Goal: Task Accomplishment & Management: Use online tool/utility

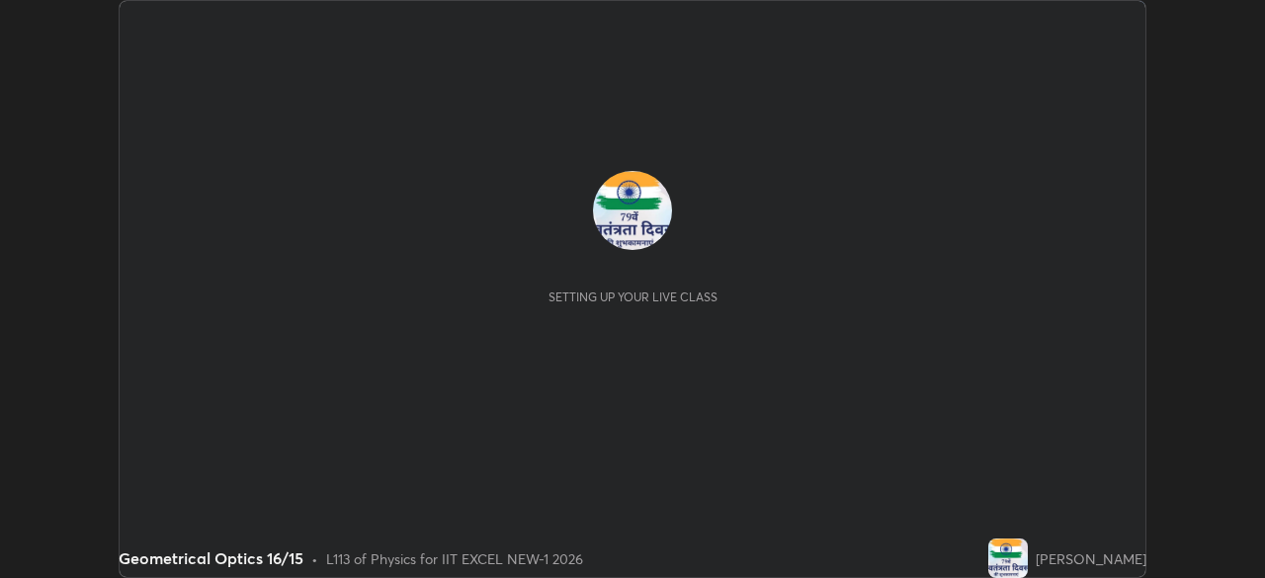
scroll to position [578, 1264]
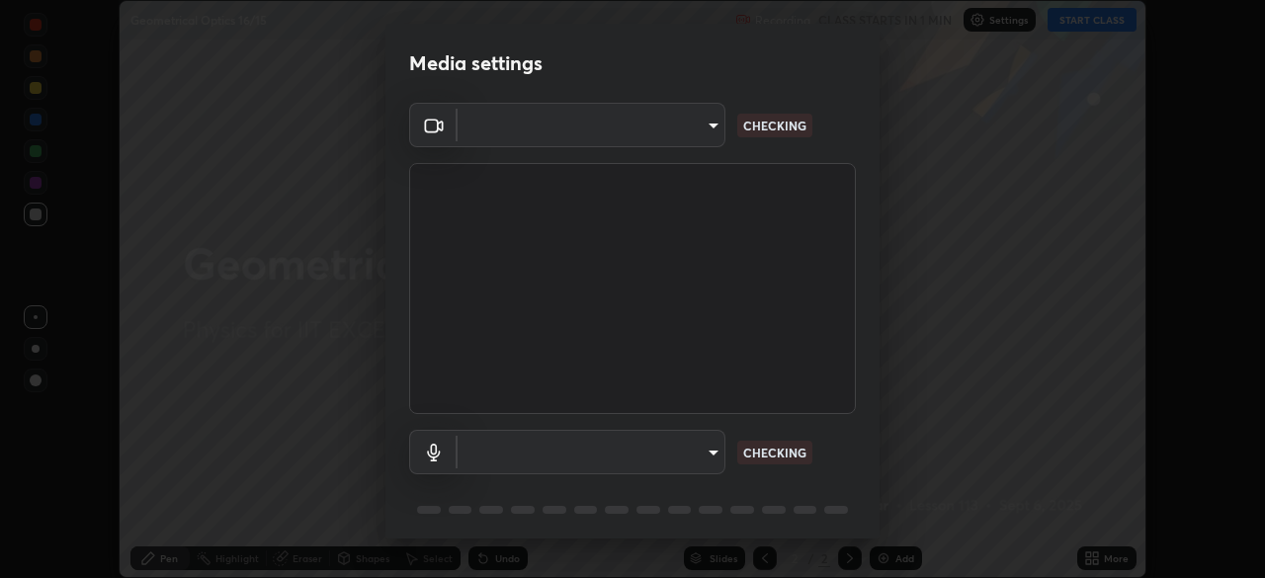
click at [660, 143] on body "Erase all Geometrical Optics 16/15 Recording CLASS STARTS IN 1 MIN Settings STA…" at bounding box center [632, 289] width 1265 height 578
click at [655, 135] on div at bounding box center [632, 289] width 1265 height 578
type input "4d63cd10dcc1379e9927399513255d12d620b7bbb39ca773e0f9116a90128a71"
type input "69b458bb6365b4cb8143660b0d50b39c56070ce8c7bb282217003b2a9c4a58b8"
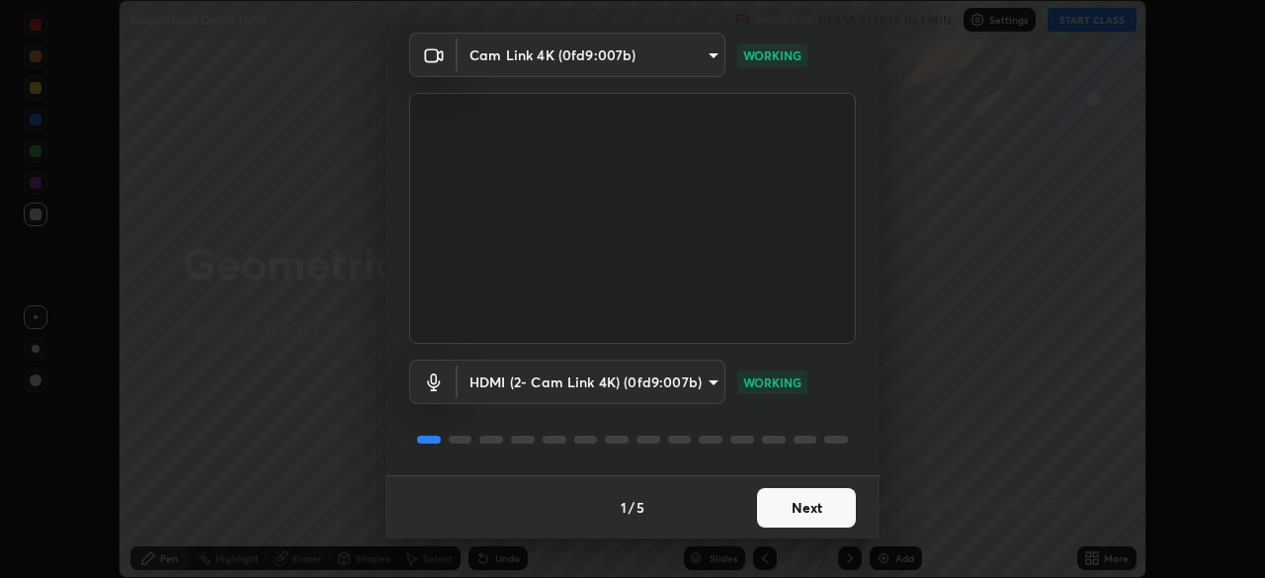
click at [790, 498] on button "Next" at bounding box center [806, 508] width 99 height 40
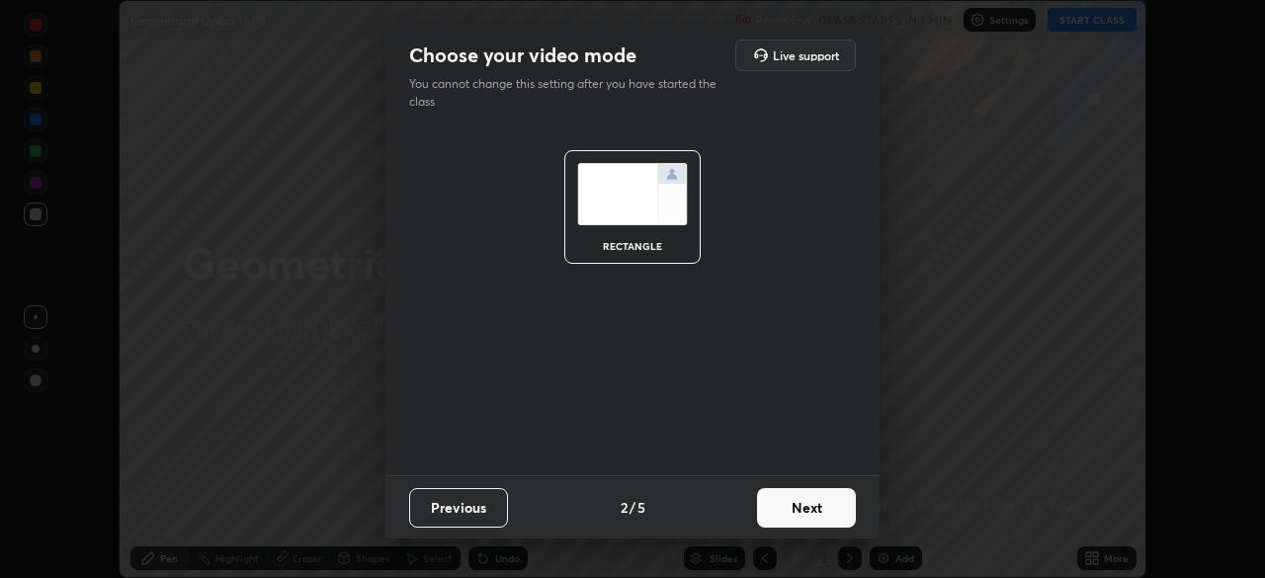
click at [801, 504] on button "Next" at bounding box center [806, 508] width 99 height 40
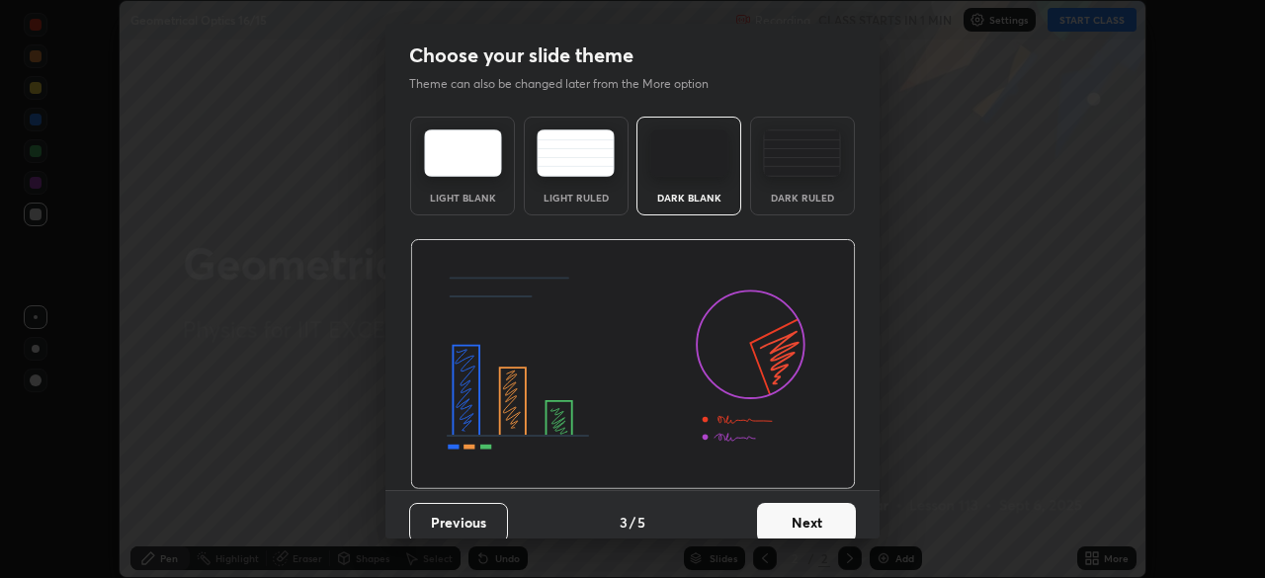
click at [821, 511] on button "Next" at bounding box center [806, 523] width 99 height 40
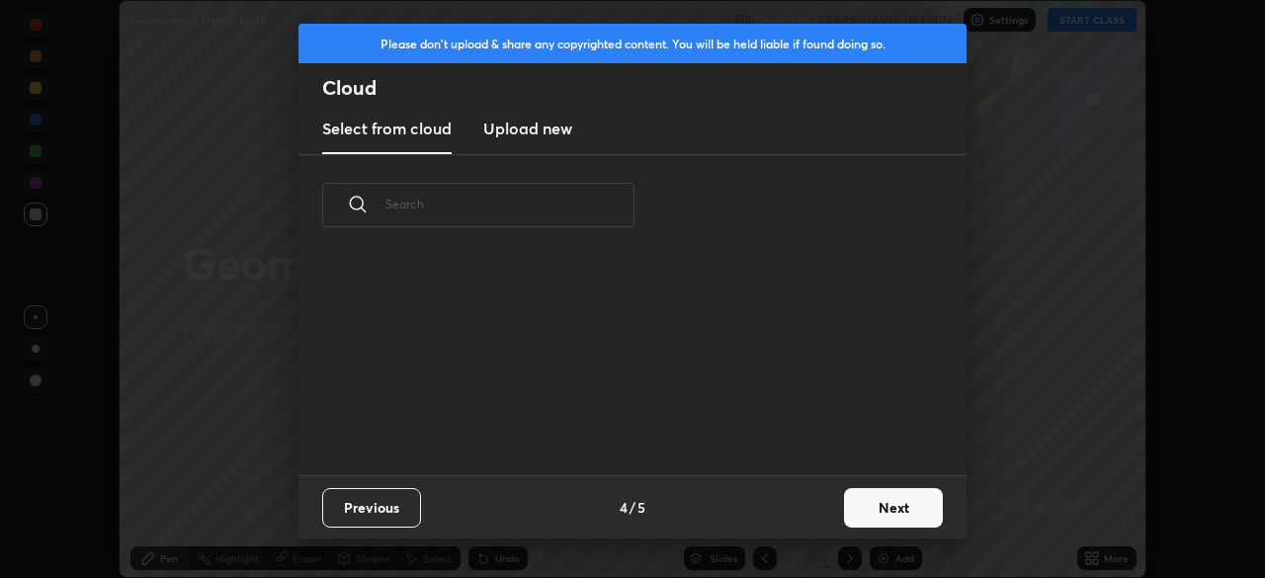
click at [845, 517] on button "Next" at bounding box center [893, 508] width 99 height 40
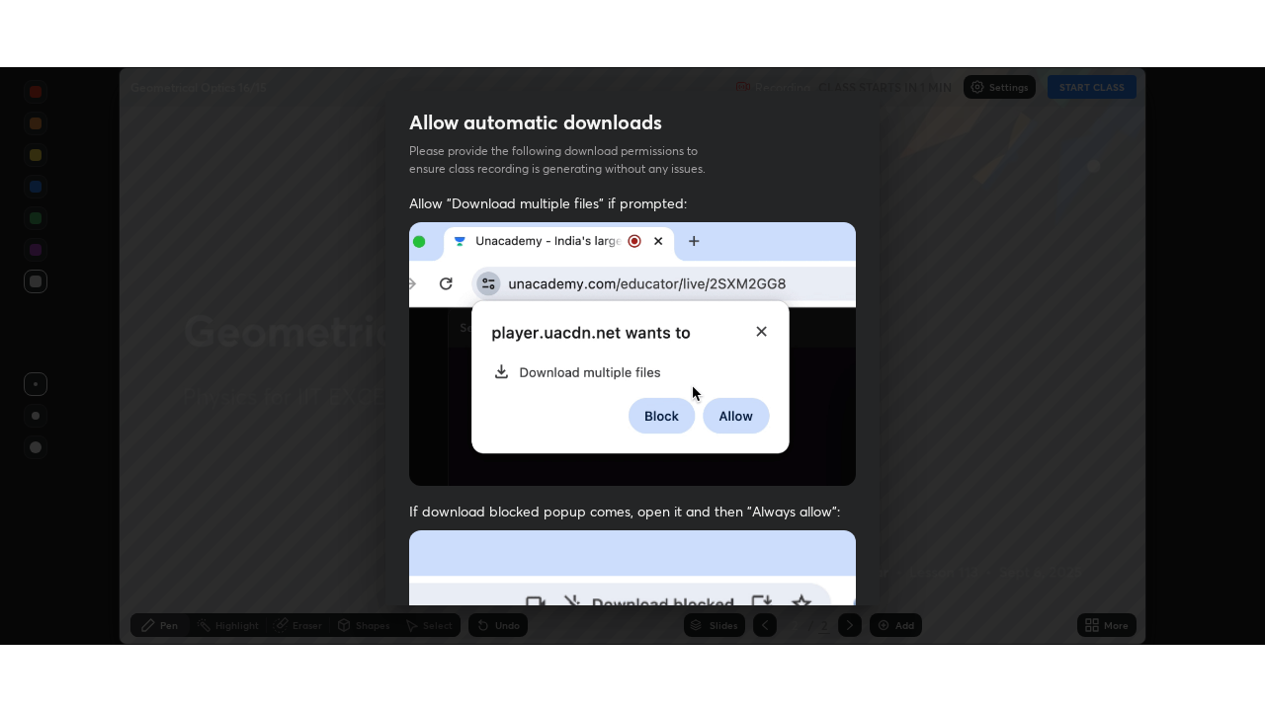
scroll to position [473, 0]
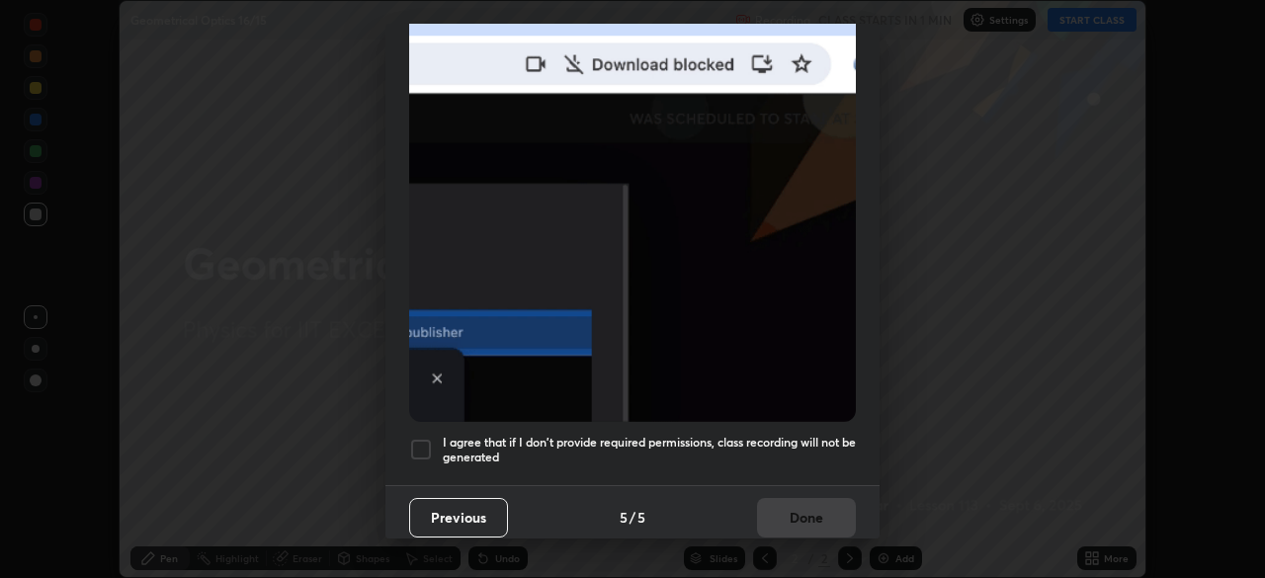
click at [430, 438] on div at bounding box center [421, 450] width 24 height 24
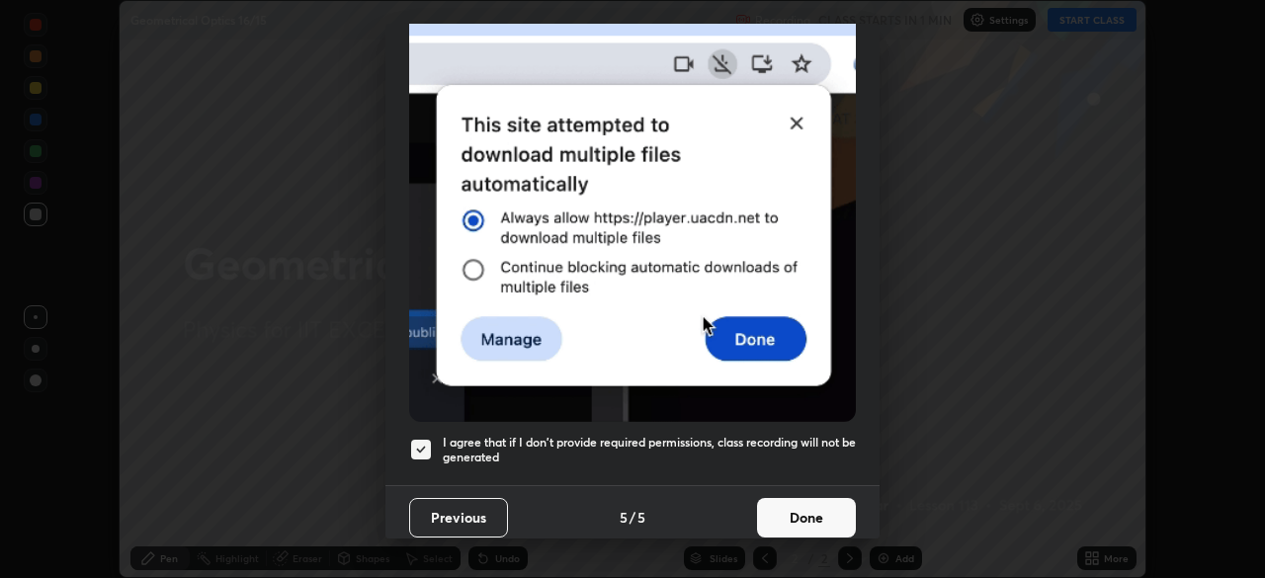
click at [774, 517] on button "Done" at bounding box center [806, 518] width 99 height 40
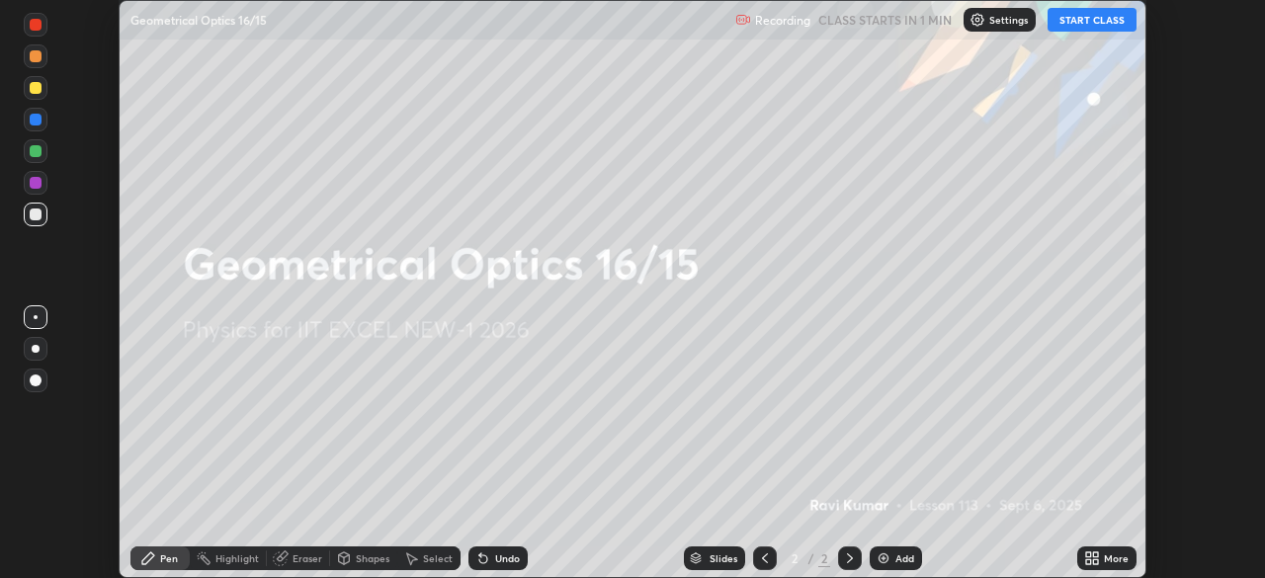
click at [1087, 561] on icon at bounding box center [1088, 561] width 5 height 5
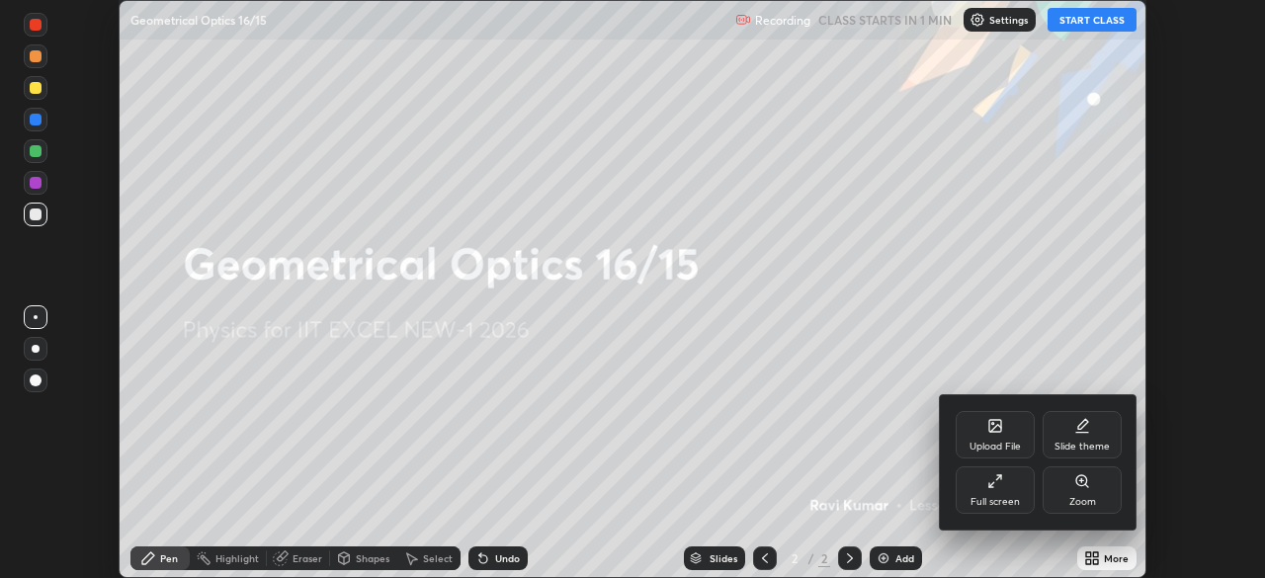
click at [982, 497] on div "Full screen" at bounding box center [994, 502] width 49 height 10
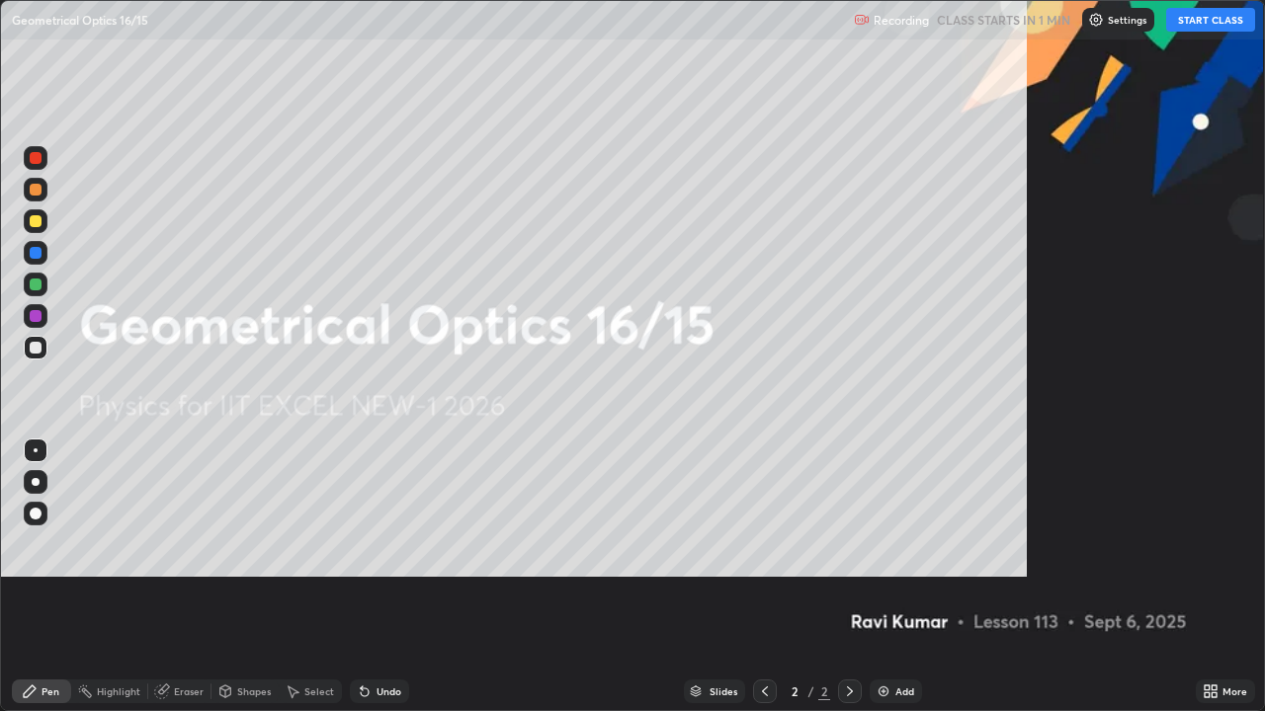
scroll to position [711, 1265]
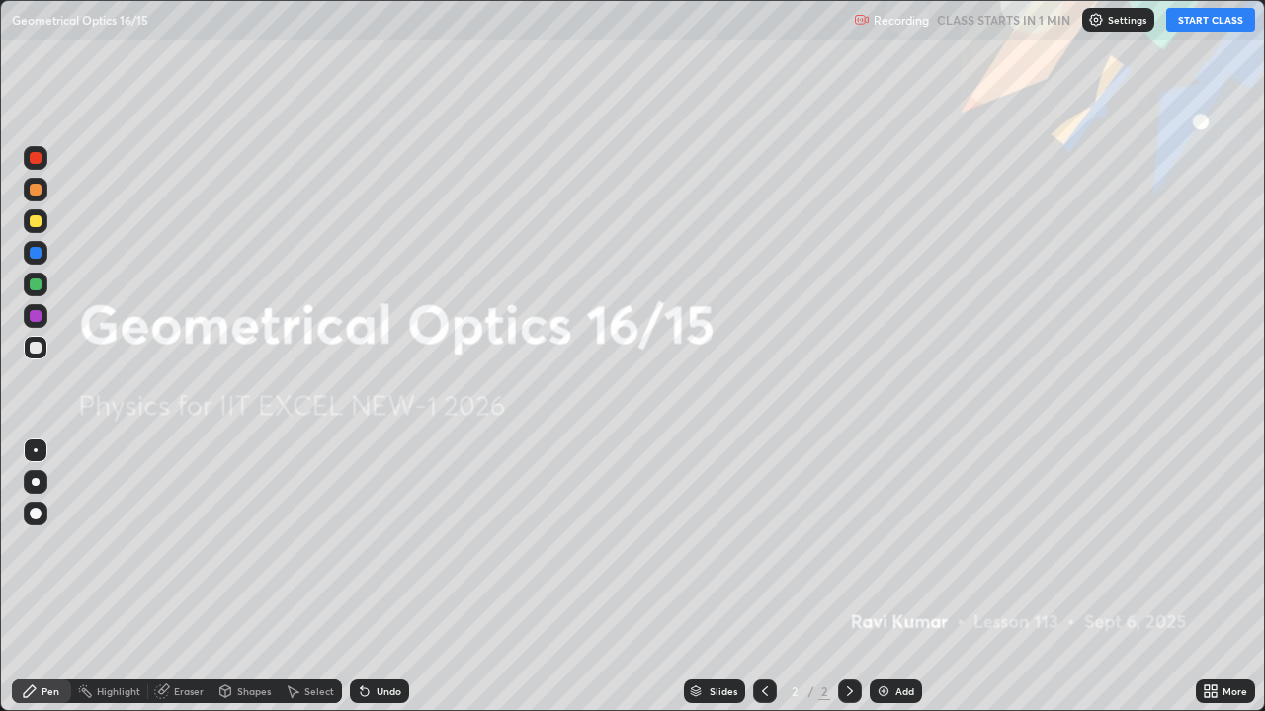
click at [1096, 26] on img at bounding box center [1096, 20] width 16 height 16
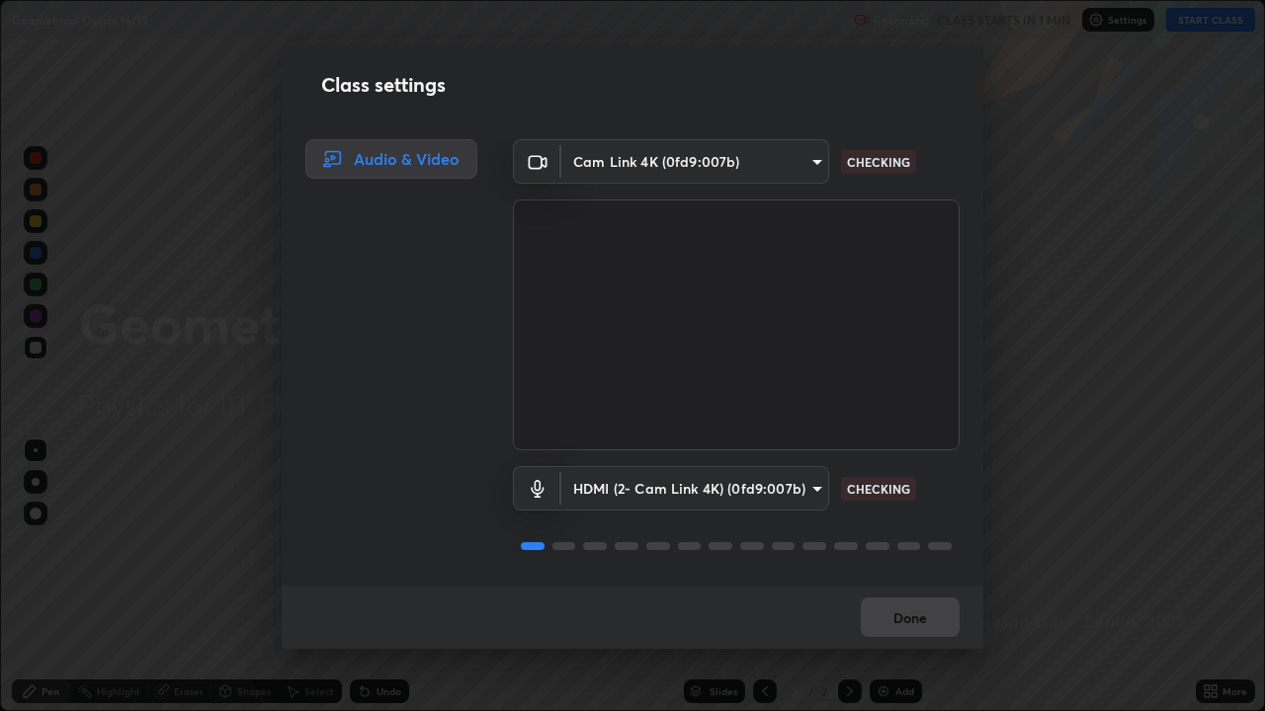
scroll to position [2, 0]
click at [908, 577] on button "Done" at bounding box center [910, 618] width 99 height 40
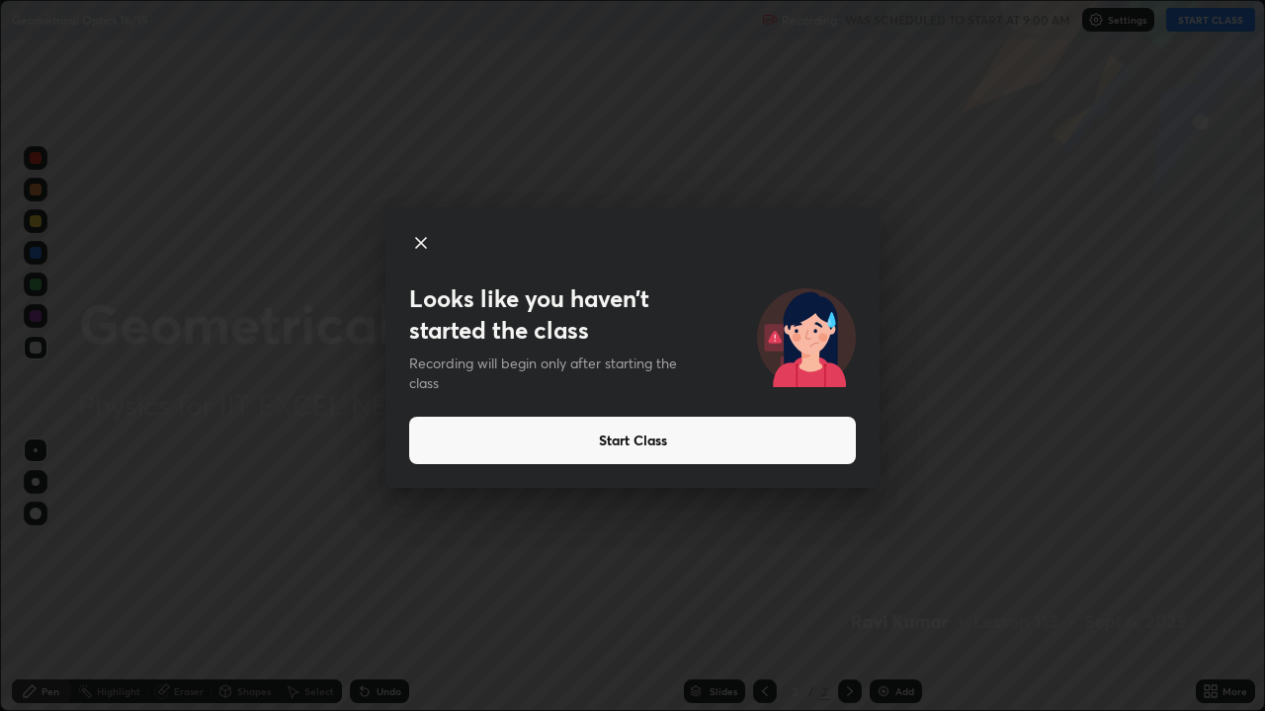
click at [744, 444] on button "Start Class" at bounding box center [632, 440] width 447 height 47
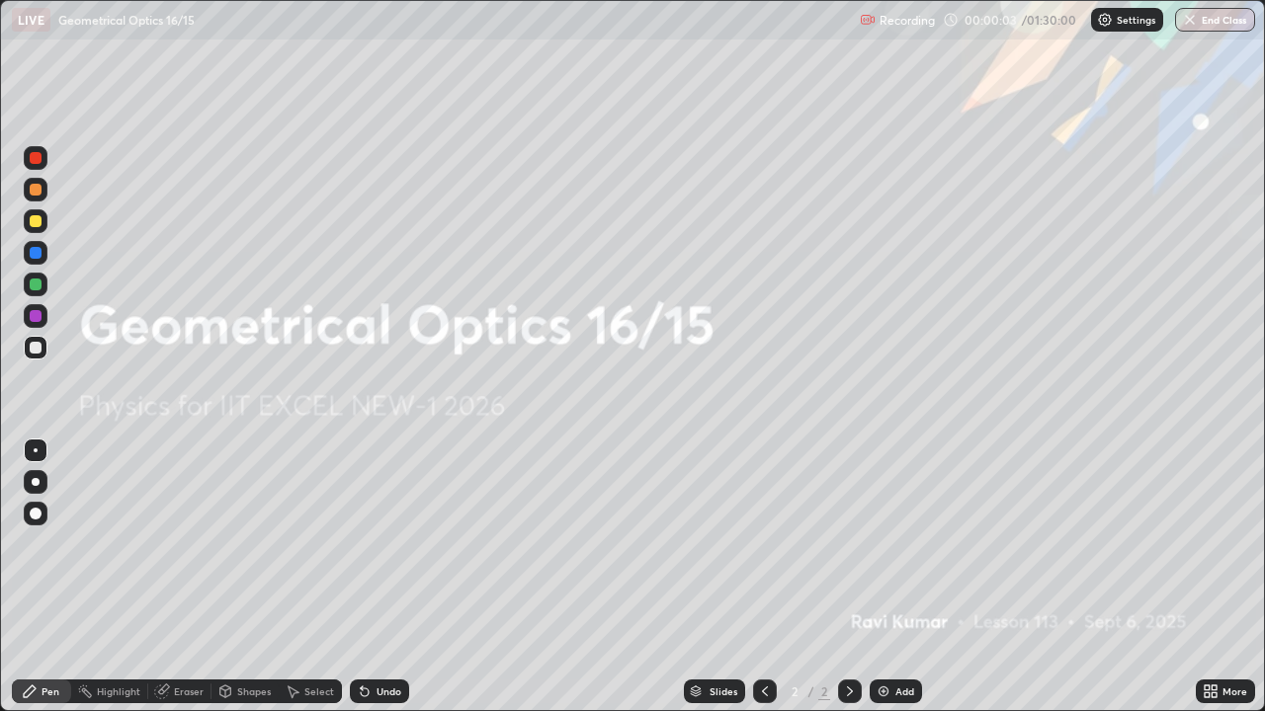
click at [850, 577] on icon at bounding box center [850, 692] width 16 height 16
click at [891, 577] on div "Add" at bounding box center [895, 692] width 52 height 24
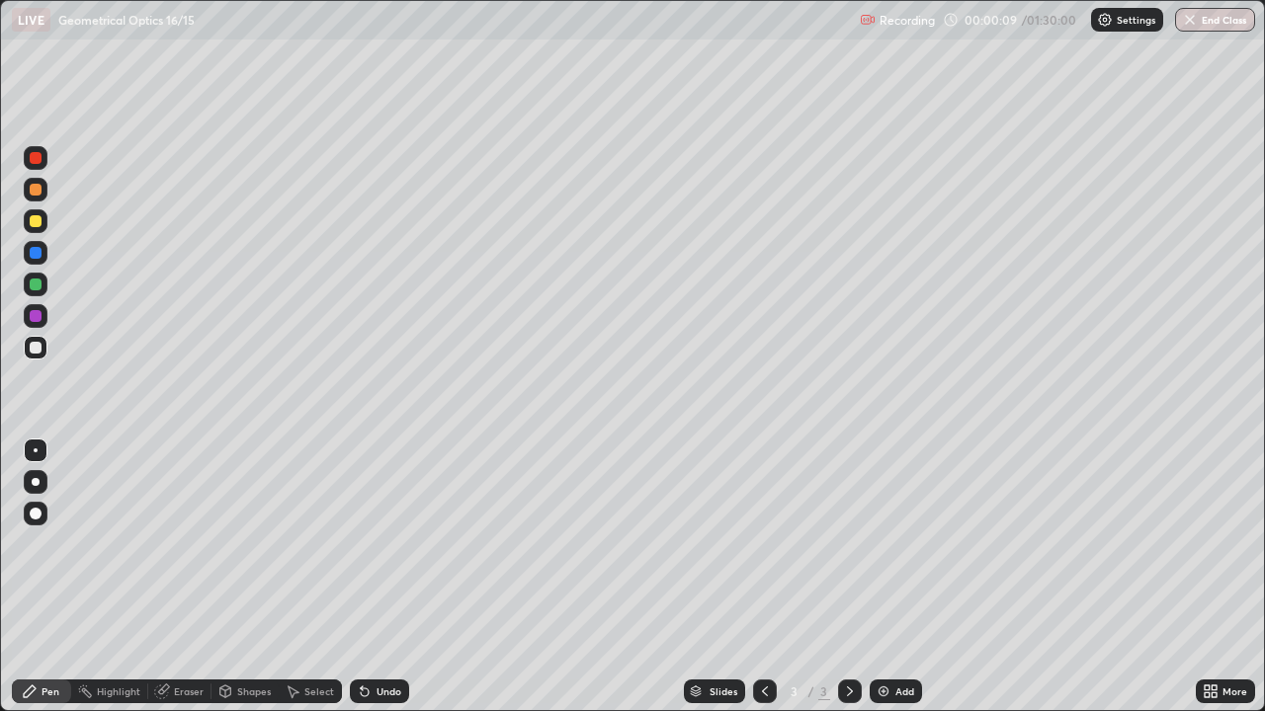
click at [37, 221] on div at bounding box center [36, 221] width 12 height 12
click at [34, 347] on div at bounding box center [36, 348] width 12 height 12
click at [376, 577] on div "Undo" at bounding box center [388, 692] width 25 height 10
click at [381, 577] on div "Undo" at bounding box center [388, 692] width 25 height 10
click at [30, 224] on div at bounding box center [36, 221] width 12 height 12
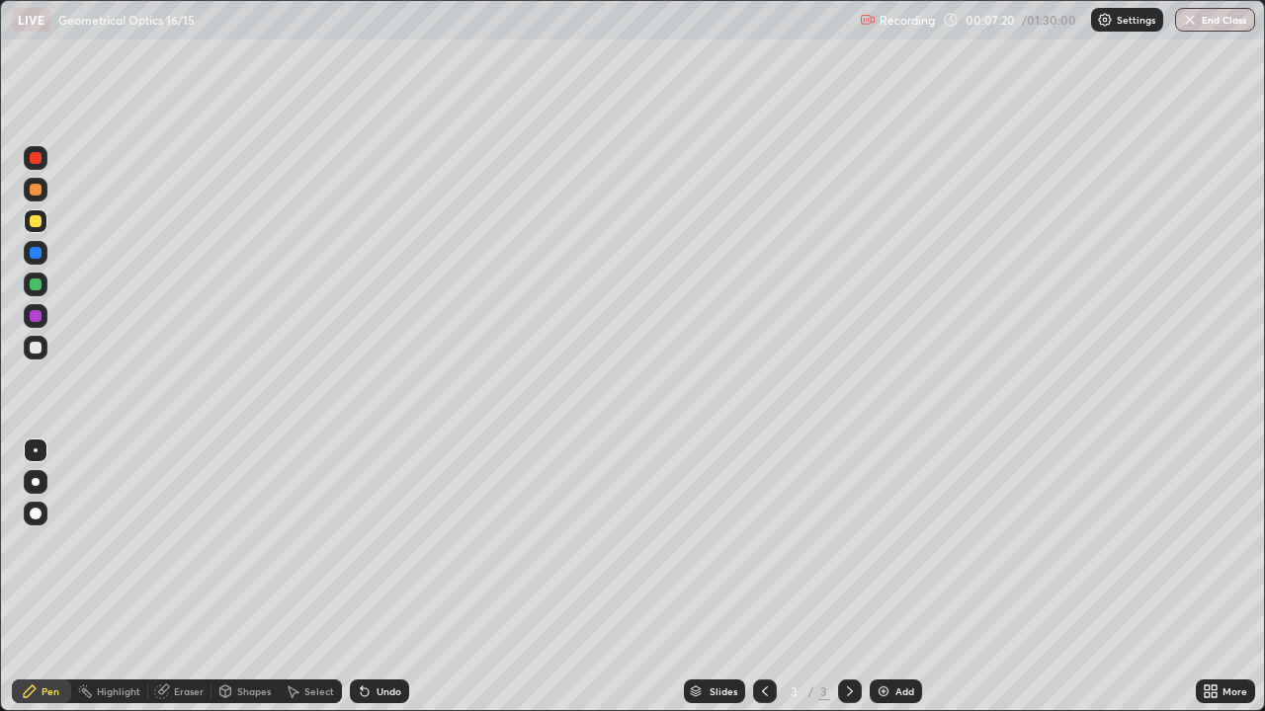
click at [34, 158] on div at bounding box center [36, 158] width 12 height 12
click at [27, 223] on div at bounding box center [36, 221] width 24 height 24
click at [32, 347] on div at bounding box center [36, 348] width 12 height 12
click at [30, 221] on div at bounding box center [36, 221] width 12 height 12
click at [848, 577] on icon at bounding box center [850, 692] width 16 height 16
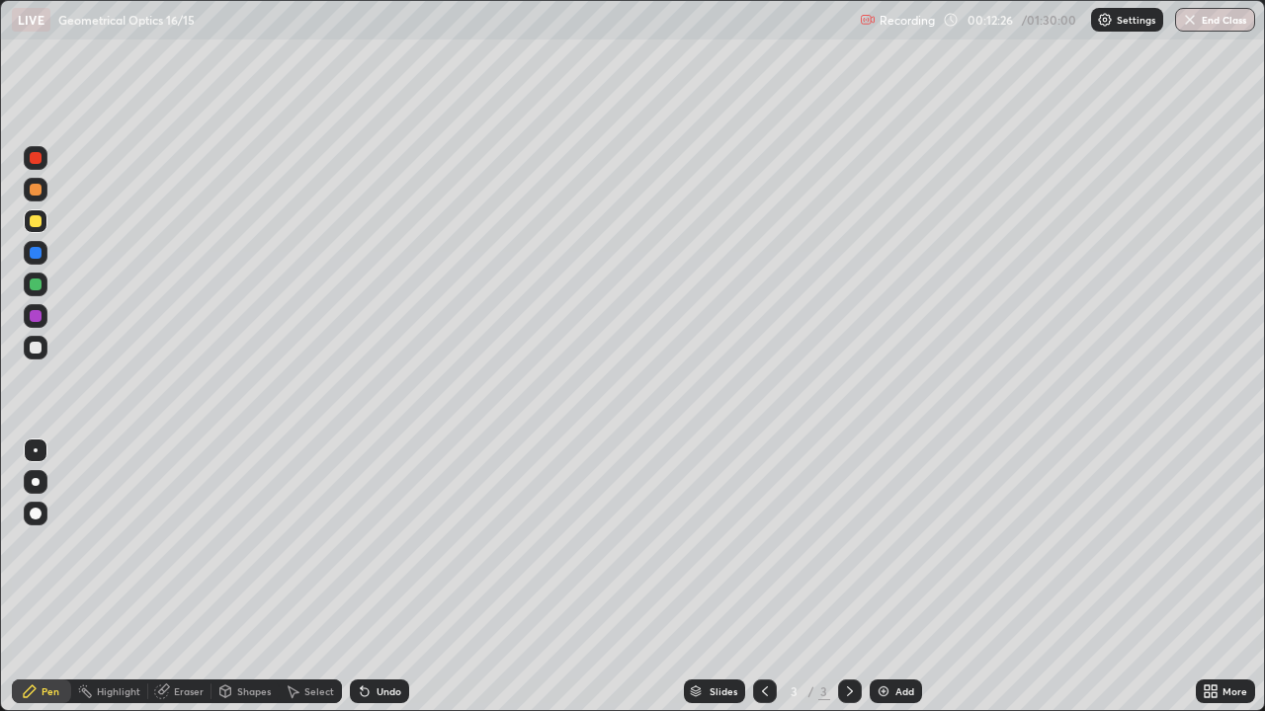
click at [895, 577] on div "Add" at bounding box center [904, 692] width 19 height 10
click at [44, 344] on div at bounding box center [36, 348] width 24 height 24
click at [185, 577] on div "Eraser" at bounding box center [189, 692] width 30 height 10
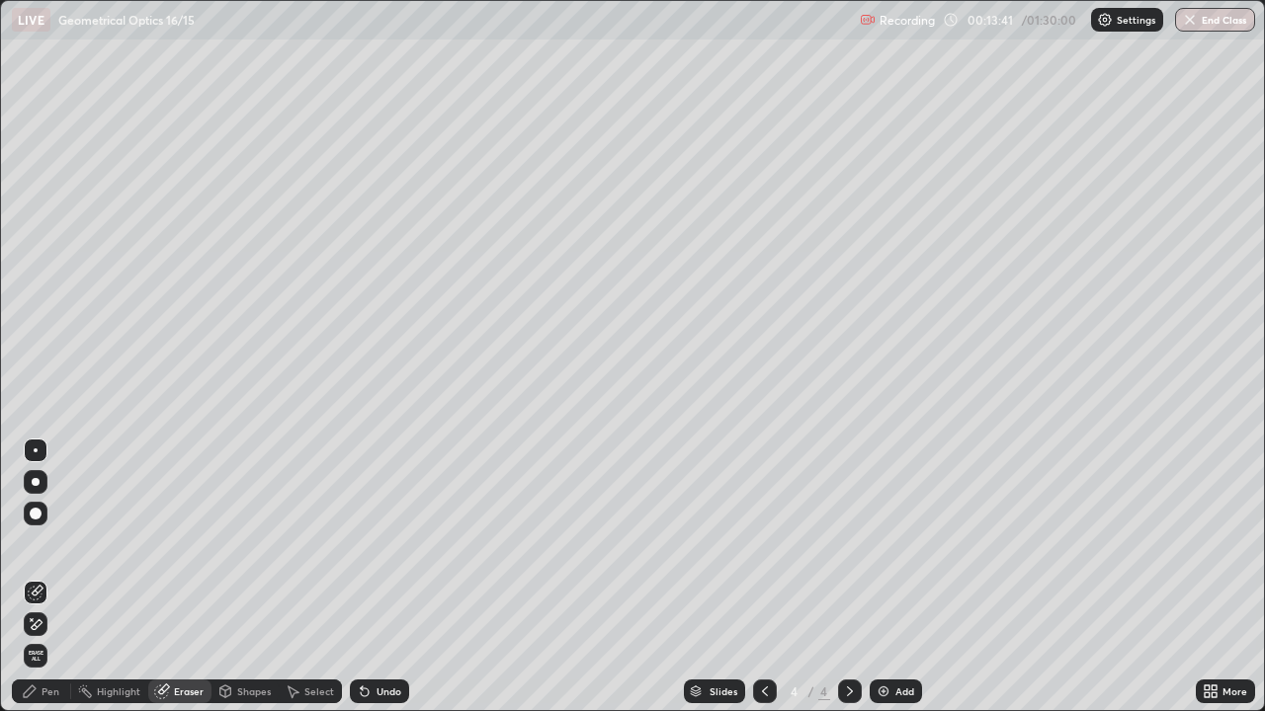
click at [55, 577] on div "Pen" at bounding box center [50, 692] width 18 height 10
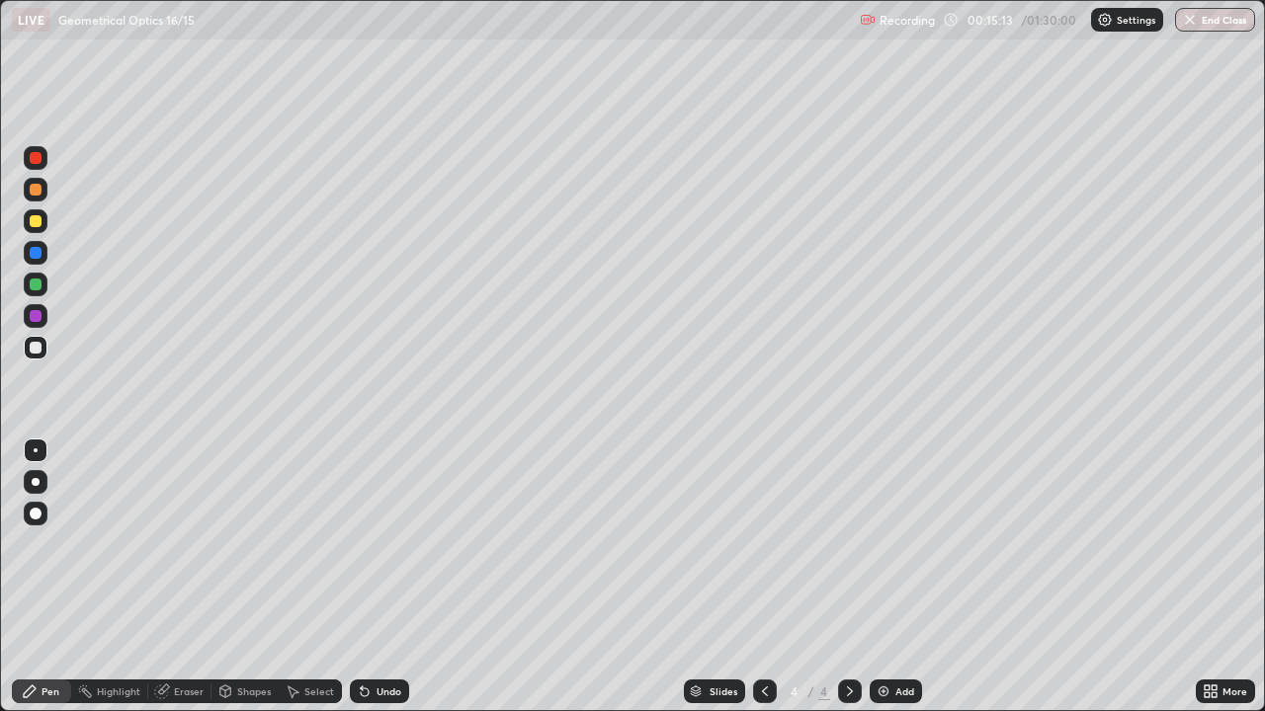
click at [30, 258] on div at bounding box center [36, 253] width 24 height 24
click at [30, 289] on div at bounding box center [36, 285] width 24 height 24
click at [40, 345] on div at bounding box center [36, 348] width 12 height 12
click at [371, 577] on div "Undo" at bounding box center [379, 692] width 59 height 24
click at [35, 217] on div at bounding box center [36, 221] width 12 height 12
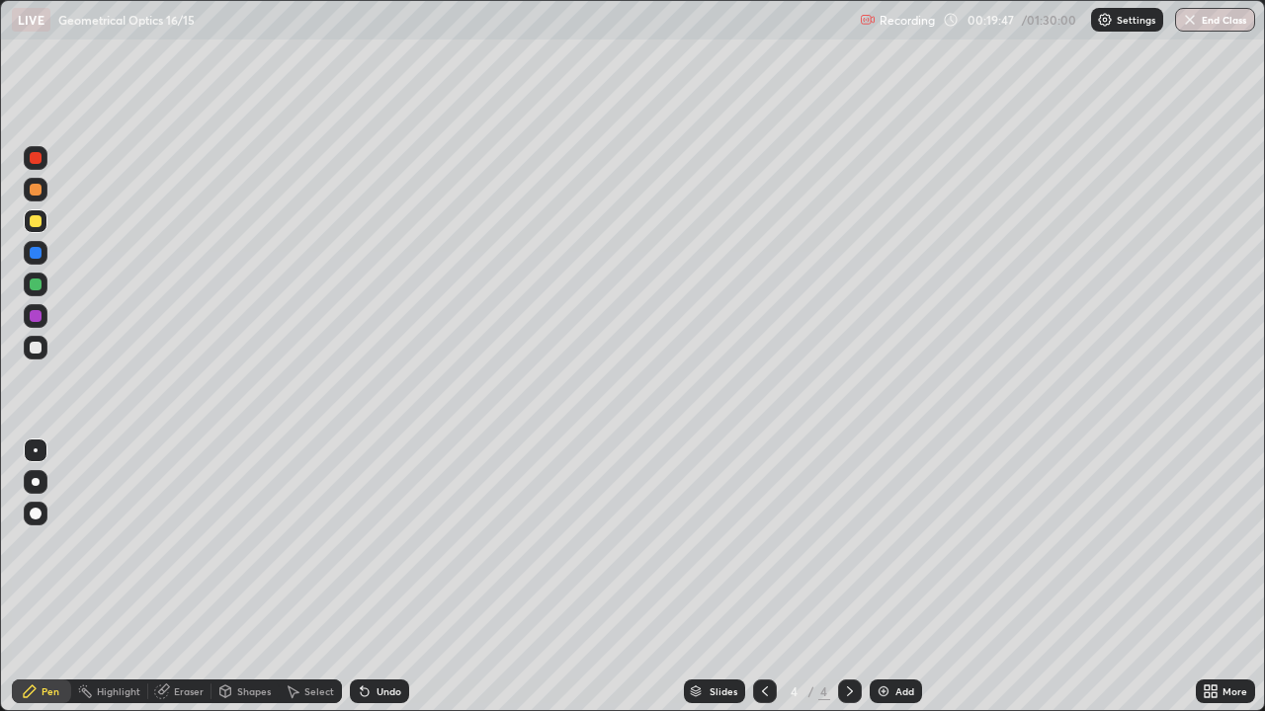
click at [379, 577] on div "Undo" at bounding box center [388, 692] width 25 height 10
click at [385, 577] on div "Undo" at bounding box center [388, 692] width 25 height 10
click at [361, 577] on icon at bounding box center [365, 693] width 8 height 8
click at [365, 577] on icon at bounding box center [365, 692] width 16 height 16
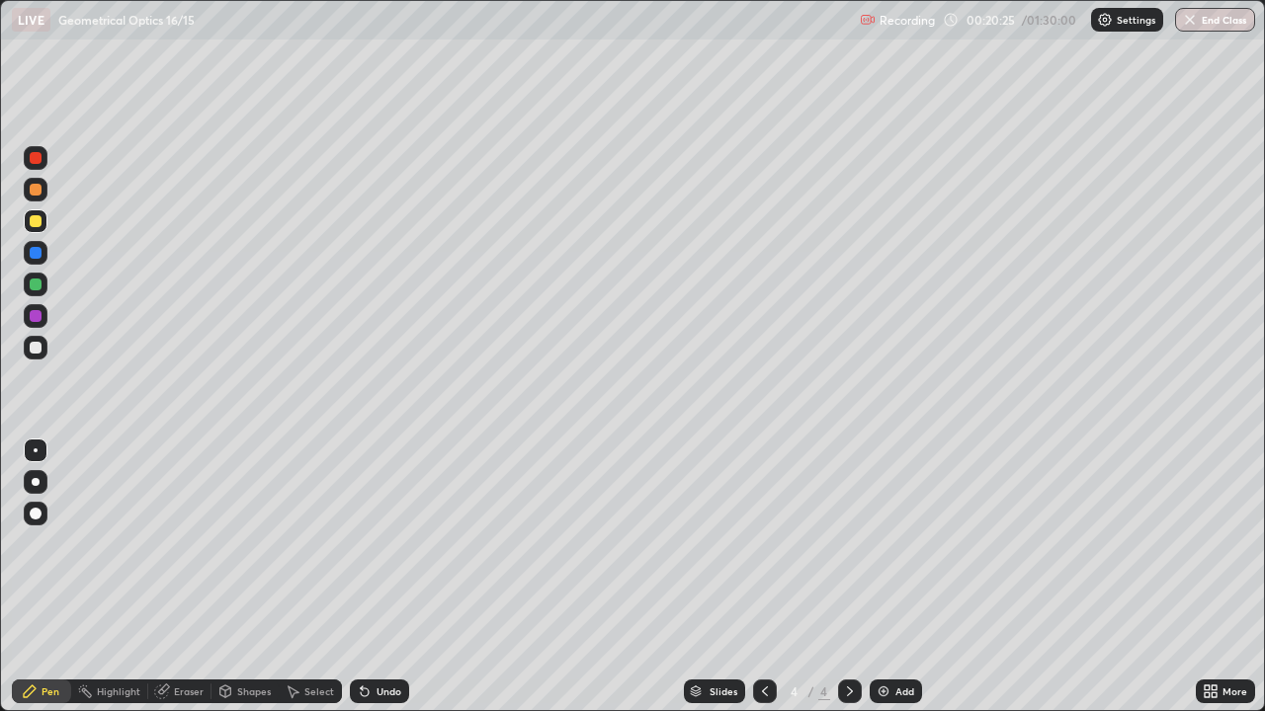
click at [362, 577] on icon at bounding box center [365, 693] width 8 height 8
click at [848, 577] on icon at bounding box center [850, 692] width 16 height 16
click at [886, 577] on img at bounding box center [883, 692] width 16 height 16
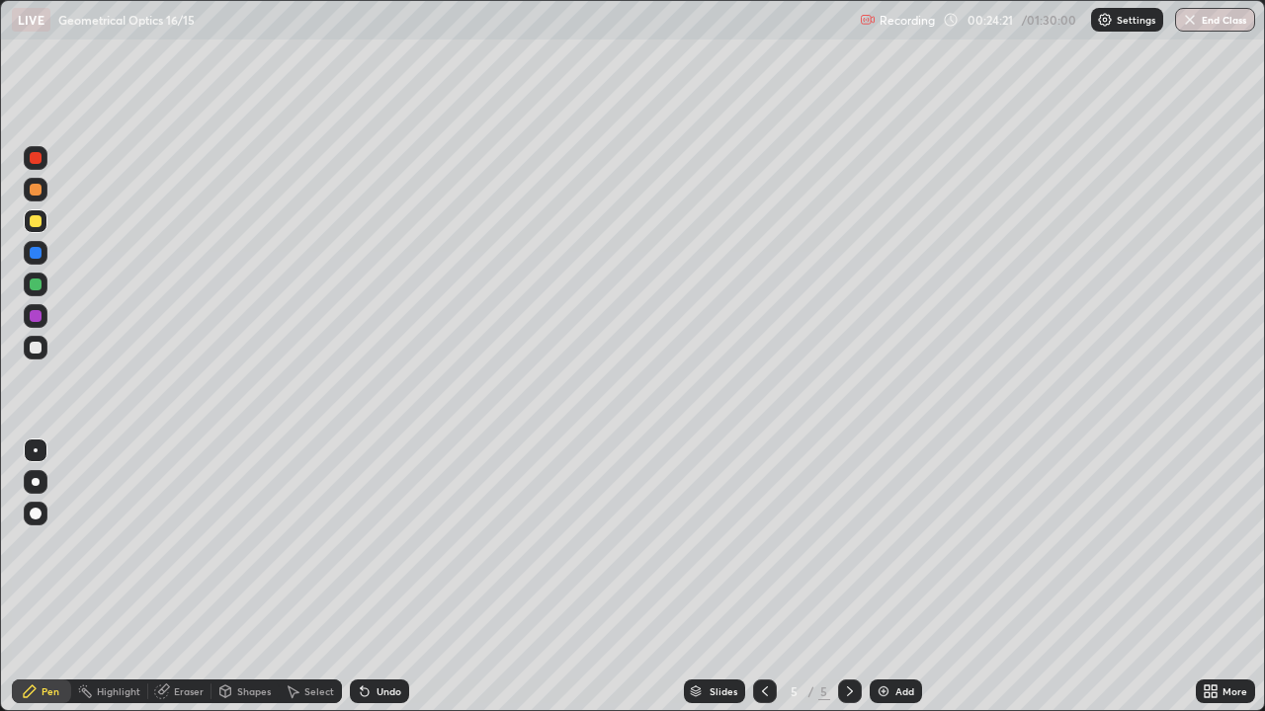
click at [37, 349] on div at bounding box center [36, 348] width 12 height 12
click at [361, 577] on icon at bounding box center [365, 693] width 8 height 8
click at [360, 577] on icon at bounding box center [365, 692] width 16 height 16
click at [361, 577] on icon at bounding box center [365, 692] width 16 height 16
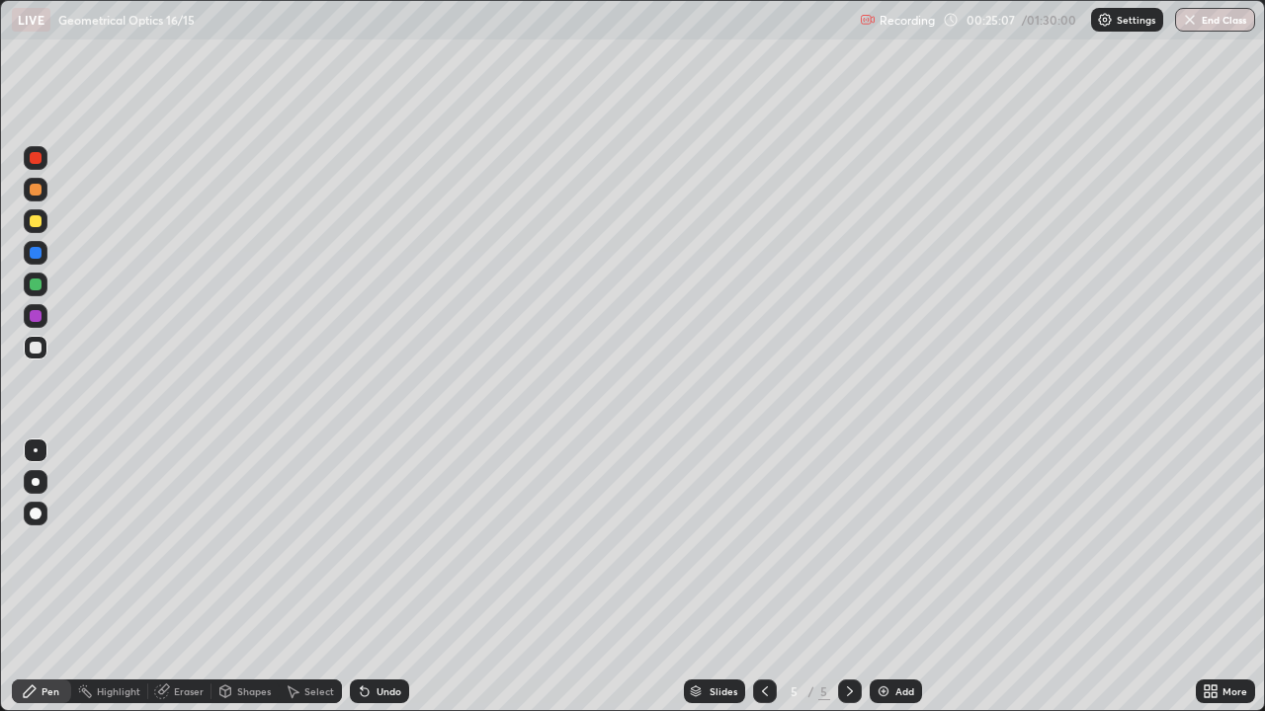
click at [361, 577] on icon at bounding box center [362, 688] width 2 height 2
click at [360, 577] on icon at bounding box center [365, 692] width 16 height 16
click at [361, 577] on icon at bounding box center [362, 688] width 2 height 2
click at [360, 577] on div "Undo" at bounding box center [379, 692] width 59 height 24
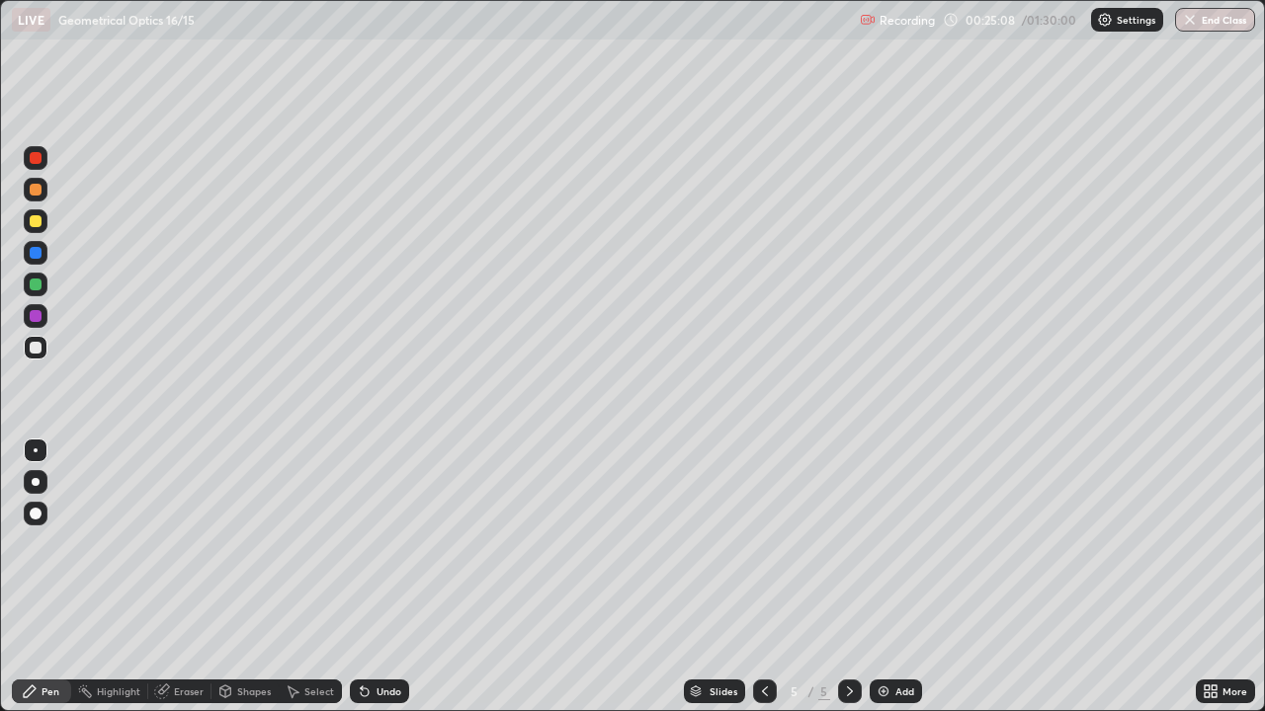
click at [361, 577] on icon at bounding box center [362, 688] width 2 height 2
click at [380, 577] on div "Undo" at bounding box center [388, 692] width 25 height 10
click at [362, 577] on icon at bounding box center [365, 693] width 8 height 8
click at [376, 577] on div "Undo" at bounding box center [388, 692] width 25 height 10
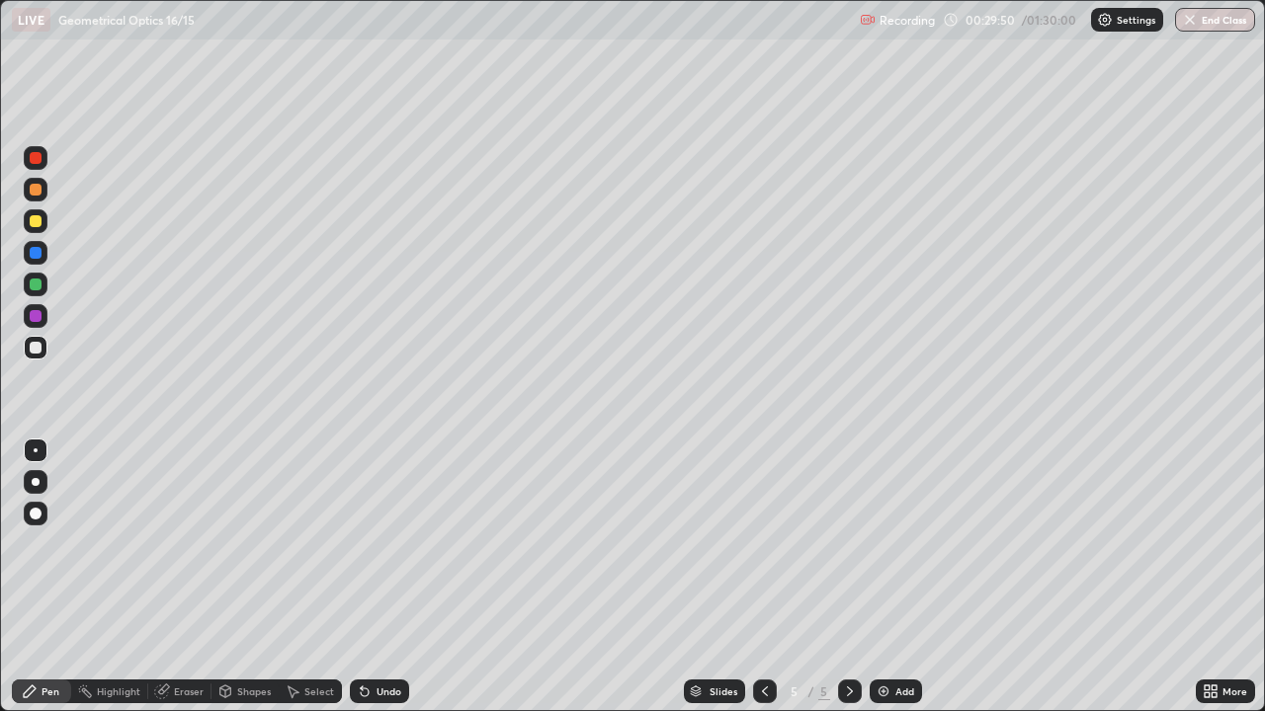
click at [368, 577] on icon at bounding box center [365, 692] width 16 height 16
click at [364, 577] on icon at bounding box center [365, 693] width 8 height 8
click at [363, 577] on icon at bounding box center [365, 693] width 8 height 8
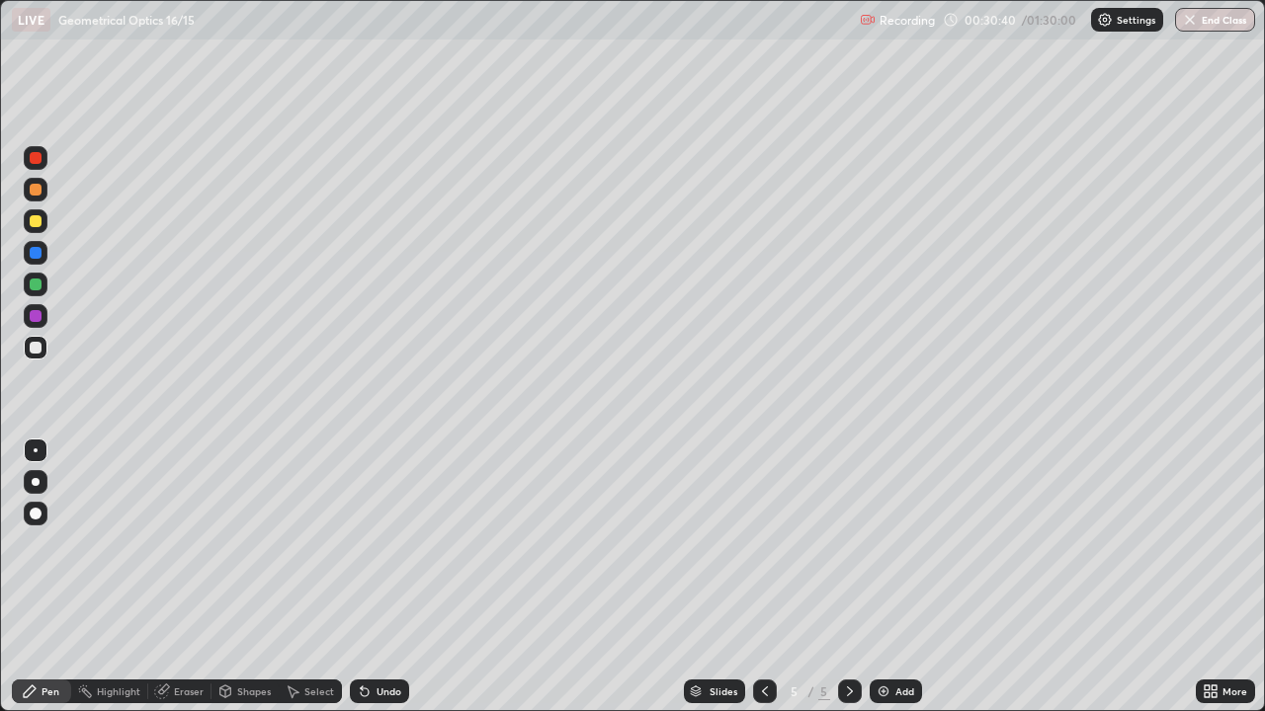
click at [361, 577] on icon at bounding box center [365, 693] width 8 height 8
click at [362, 577] on icon at bounding box center [365, 693] width 8 height 8
click at [361, 577] on icon at bounding box center [362, 688] width 2 height 2
click at [30, 224] on div at bounding box center [36, 221] width 12 height 12
click at [856, 577] on div at bounding box center [850, 692] width 24 height 24
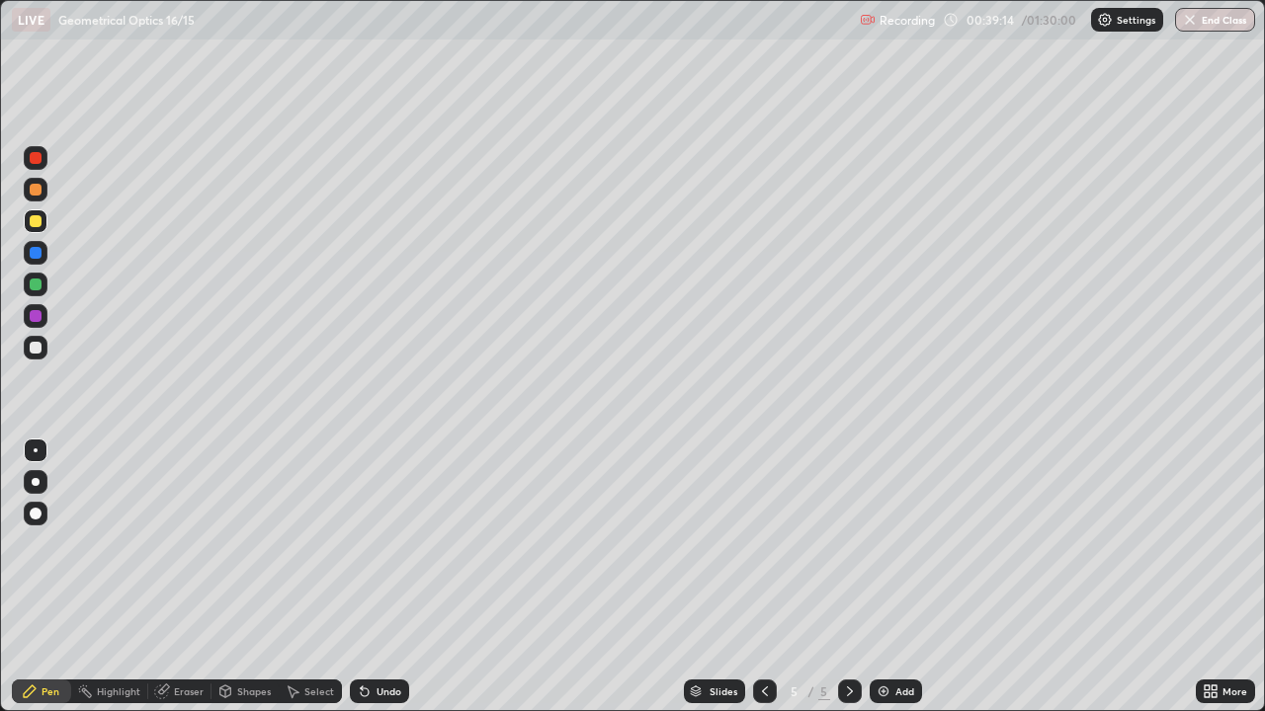
click at [885, 577] on img at bounding box center [883, 692] width 16 height 16
click at [42, 347] on div at bounding box center [36, 348] width 24 height 24
click at [32, 224] on div at bounding box center [36, 221] width 12 height 12
click at [376, 577] on div "Undo" at bounding box center [388, 692] width 25 height 10
click at [370, 577] on div "Undo" at bounding box center [379, 692] width 59 height 24
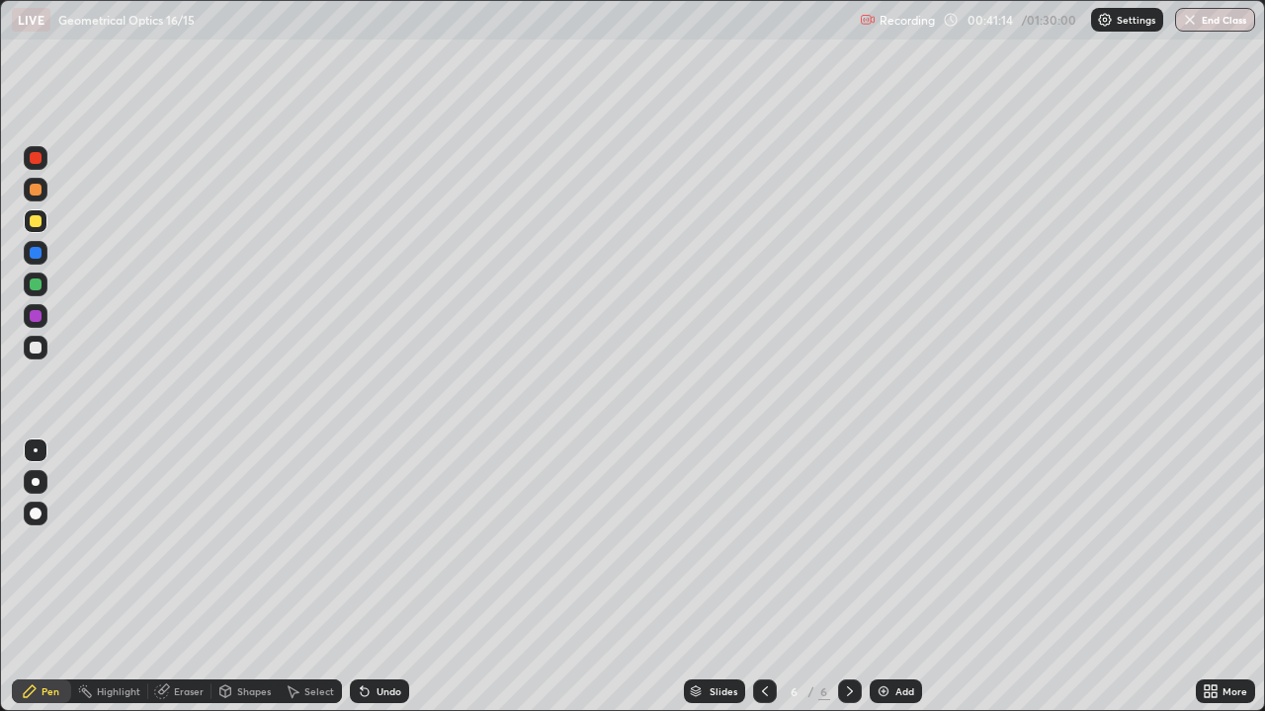
click at [369, 577] on icon at bounding box center [365, 692] width 16 height 16
click at [367, 577] on icon at bounding box center [365, 692] width 16 height 16
click at [365, 577] on icon at bounding box center [365, 692] width 16 height 16
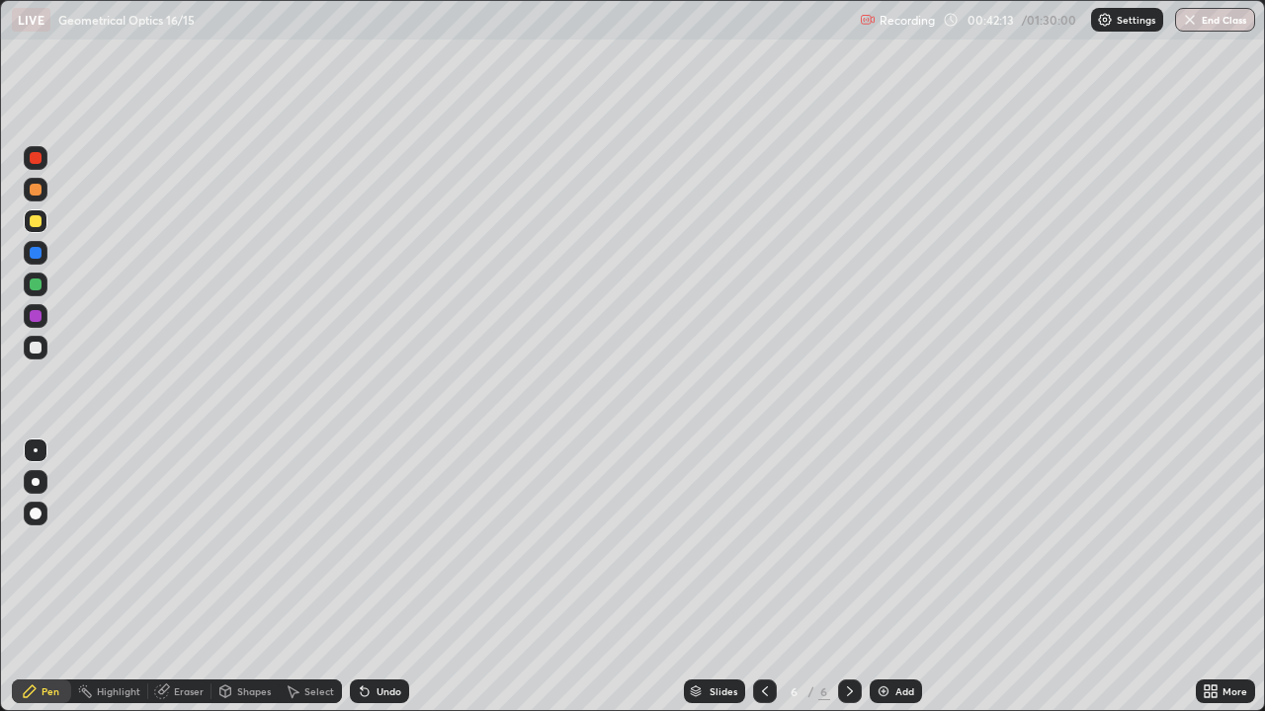
click at [361, 577] on icon at bounding box center [365, 693] width 8 height 8
click at [35, 346] on div at bounding box center [36, 348] width 12 height 12
click at [174, 577] on div "Eraser" at bounding box center [179, 692] width 63 height 24
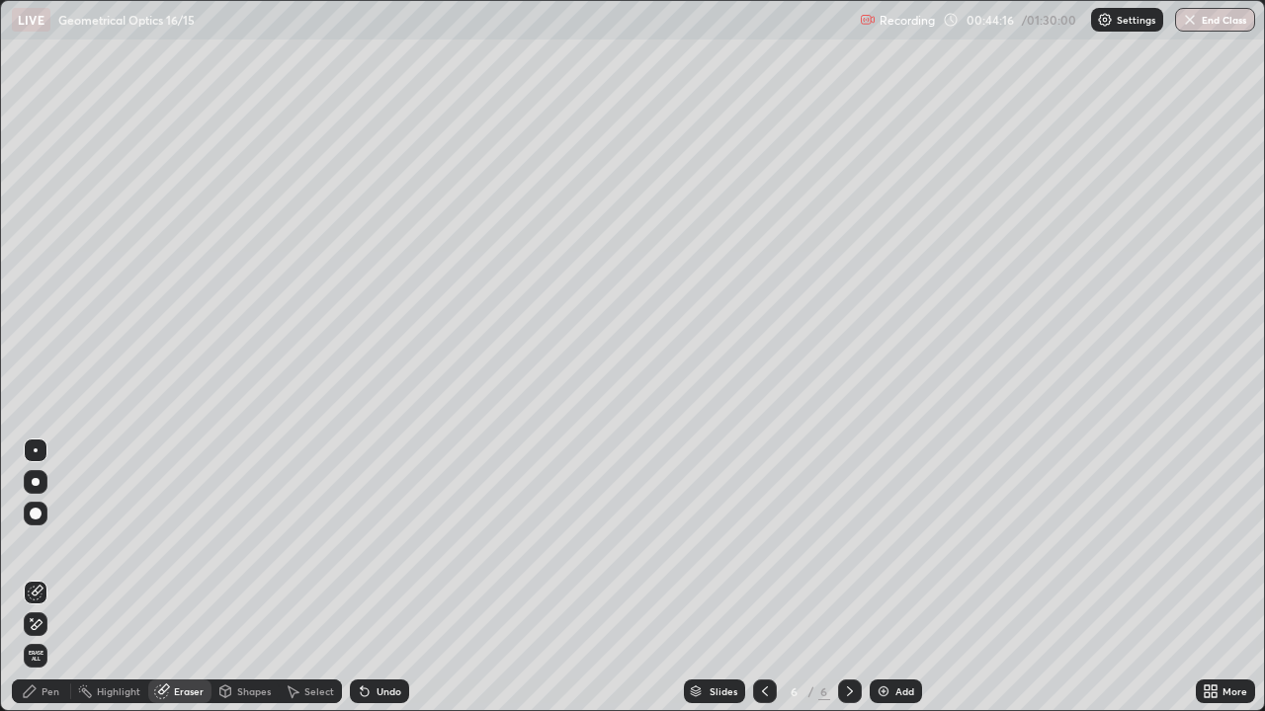
click at [43, 577] on div "Pen" at bounding box center [50, 692] width 18 height 10
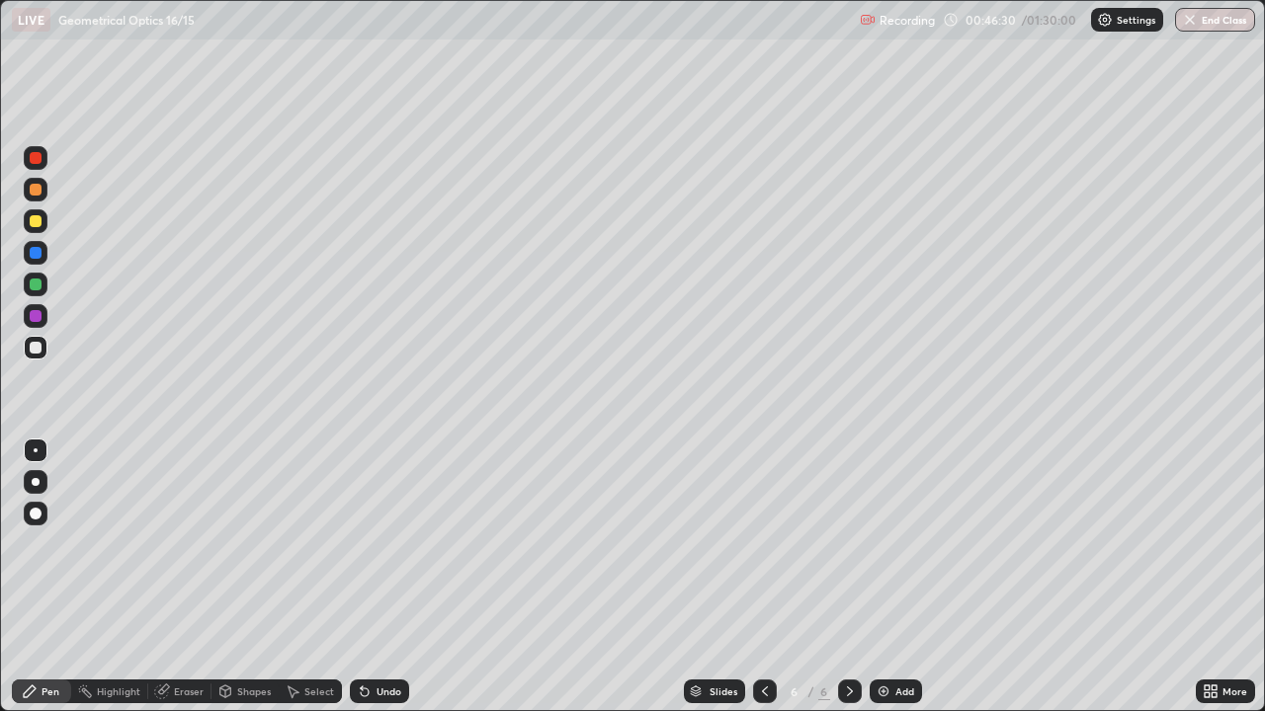
click at [376, 577] on div "Undo" at bounding box center [388, 692] width 25 height 10
click at [376, 577] on div "Undo" at bounding box center [379, 692] width 59 height 24
click at [386, 577] on div "Undo" at bounding box center [388, 692] width 25 height 10
click at [37, 348] on div at bounding box center [36, 348] width 12 height 12
click at [371, 577] on div "Undo" at bounding box center [379, 692] width 59 height 24
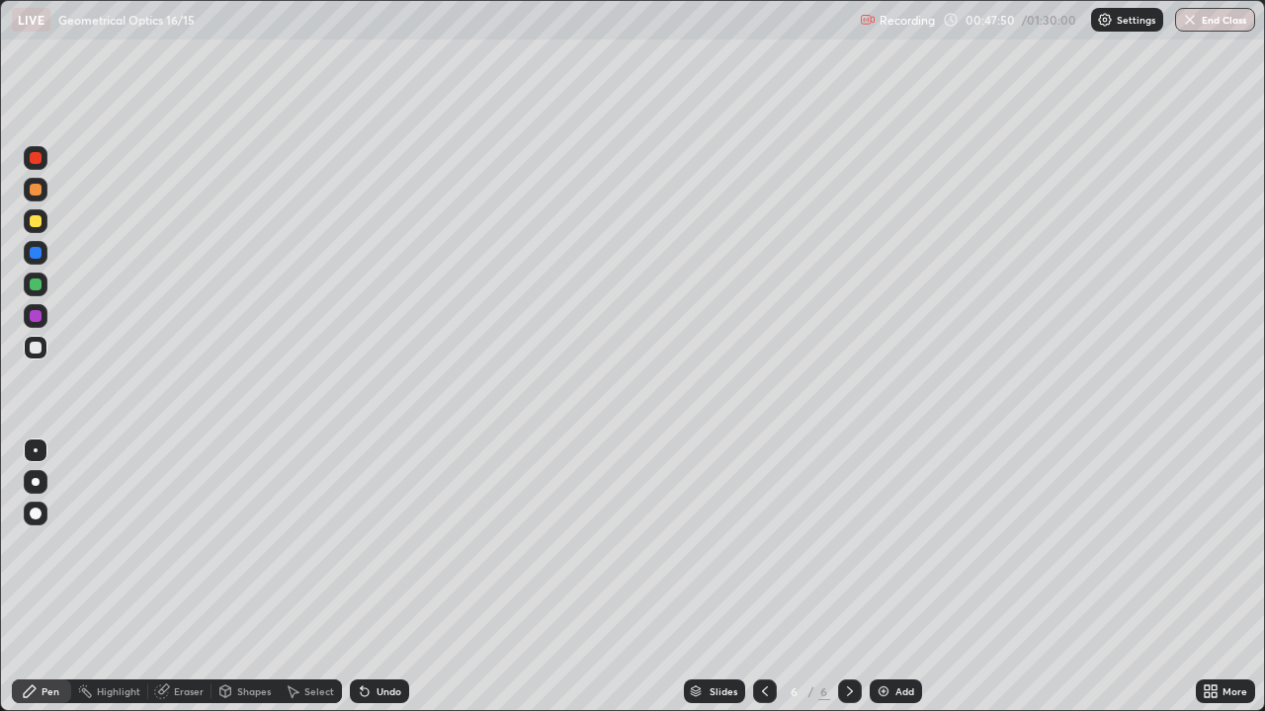
click at [376, 577] on div "Undo" at bounding box center [388, 692] width 25 height 10
click at [373, 577] on div "Undo" at bounding box center [379, 692] width 59 height 24
click at [969, 577] on div "Slides 6 / 6 Add" at bounding box center [802, 692] width 786 height 40
click at [846, 577] on icon at bounding box center [850, 692] width 16 height 16
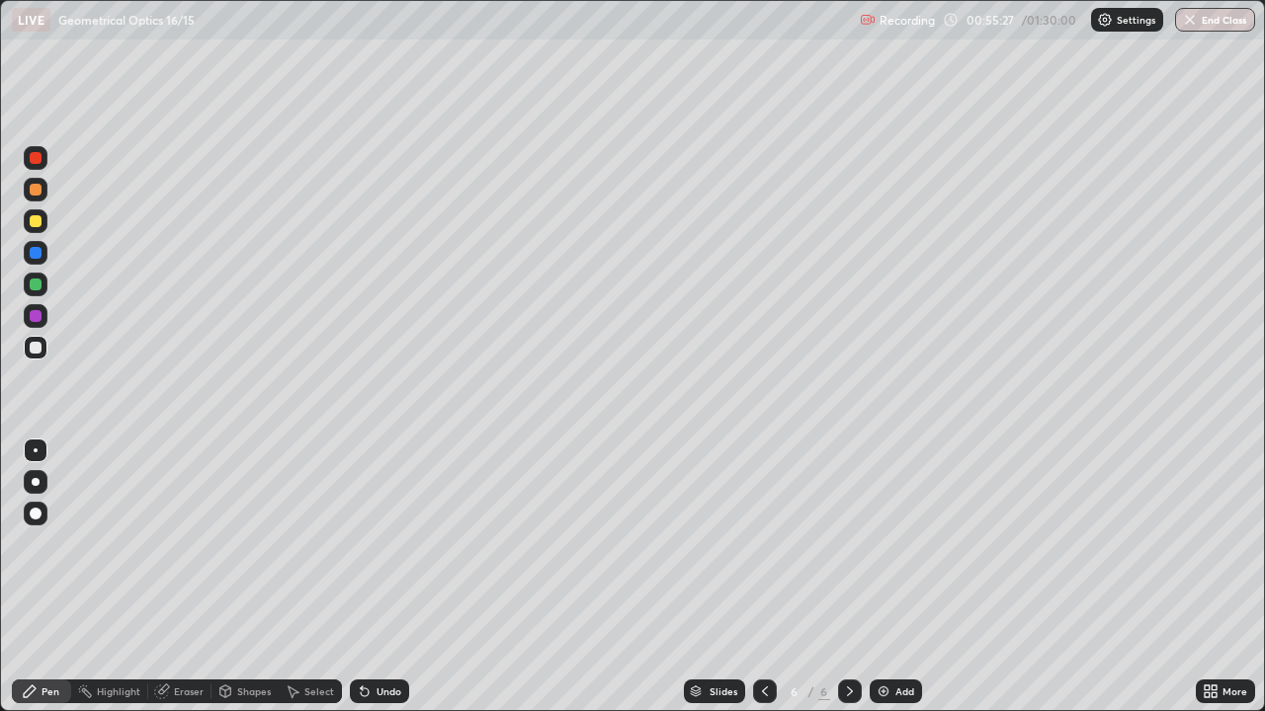
click at [849, 577] on icon at bounding box center [850, 692] width 6 height 10
click at [848, 577] on icon at bounding box center [850, 692] width 16 height 16
click at [890, 577] on div "Add" at bounding box center [895, 692] width 52 height 24
click at [33, 220] on div at bounding box center [36, 221] width 12 height 12
click at [36, 348] on div at bounding box center [36, 348] width 12 height 12
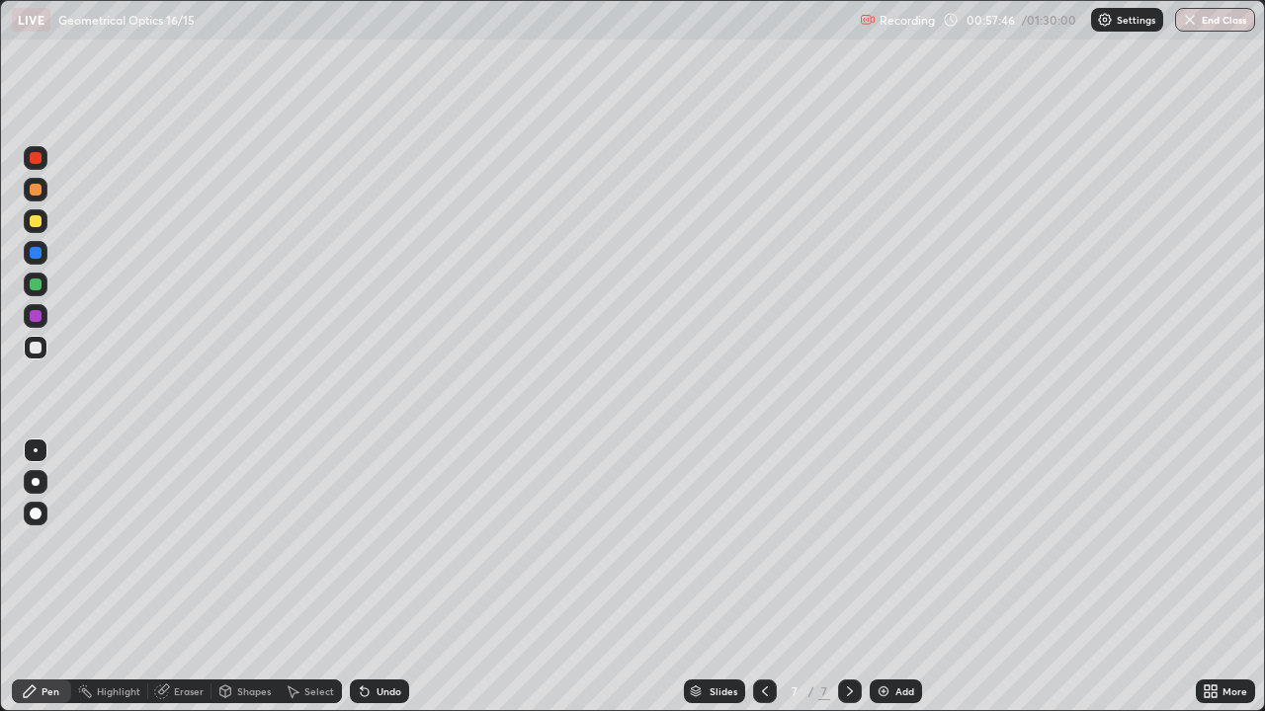
click at [180, 577] on div "Eraser" at bounding box center [189, 692] width 30 height 10
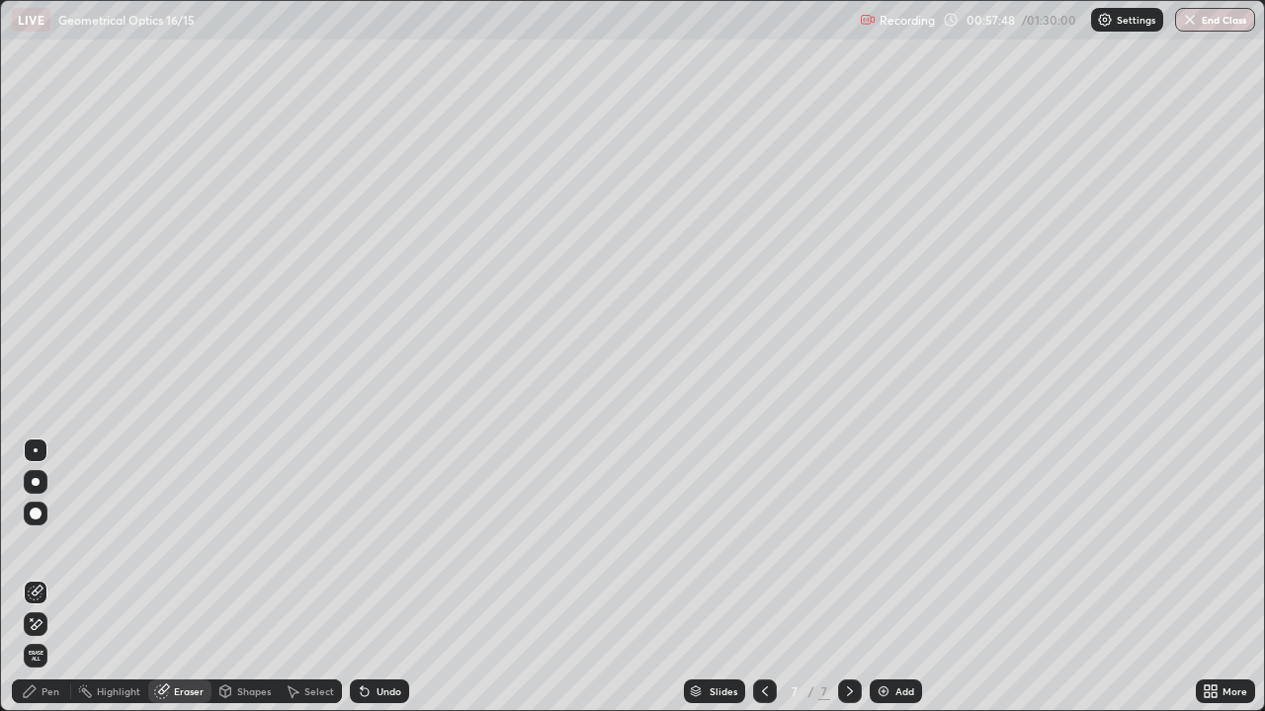
click at [32, 577] on icon at bounding box center [32, 619] width 2 height 2
click at [29, 577] on icon at bounding box center [30, 692] width 12 height 12
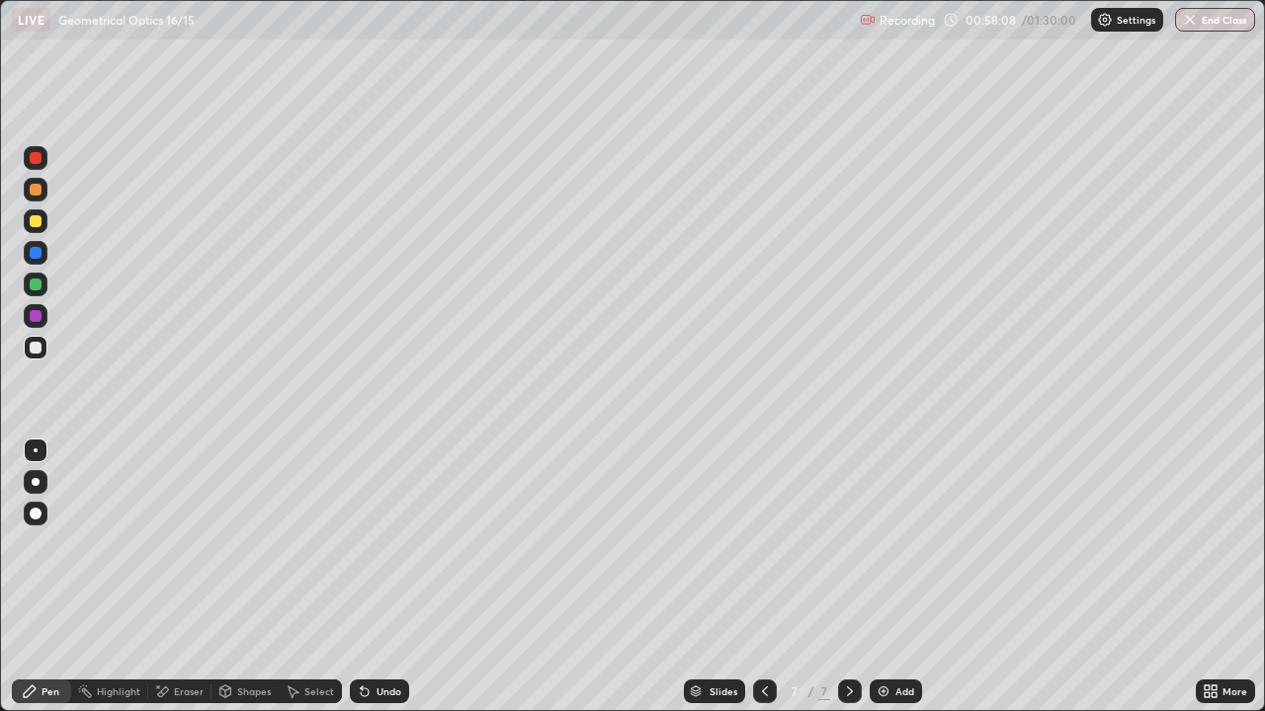
click at [357, 577] on icon at bounding box center [365, 692] width 16 height 16
click at [361, 577] on icon at bounding box center [365, 693] width 8 height 8
click at [365, 577] on icon at bounding box center [365, 693] width 8 height 8
click at [367, 577] on icon at bounding box center [365, 692] width 16 height 16
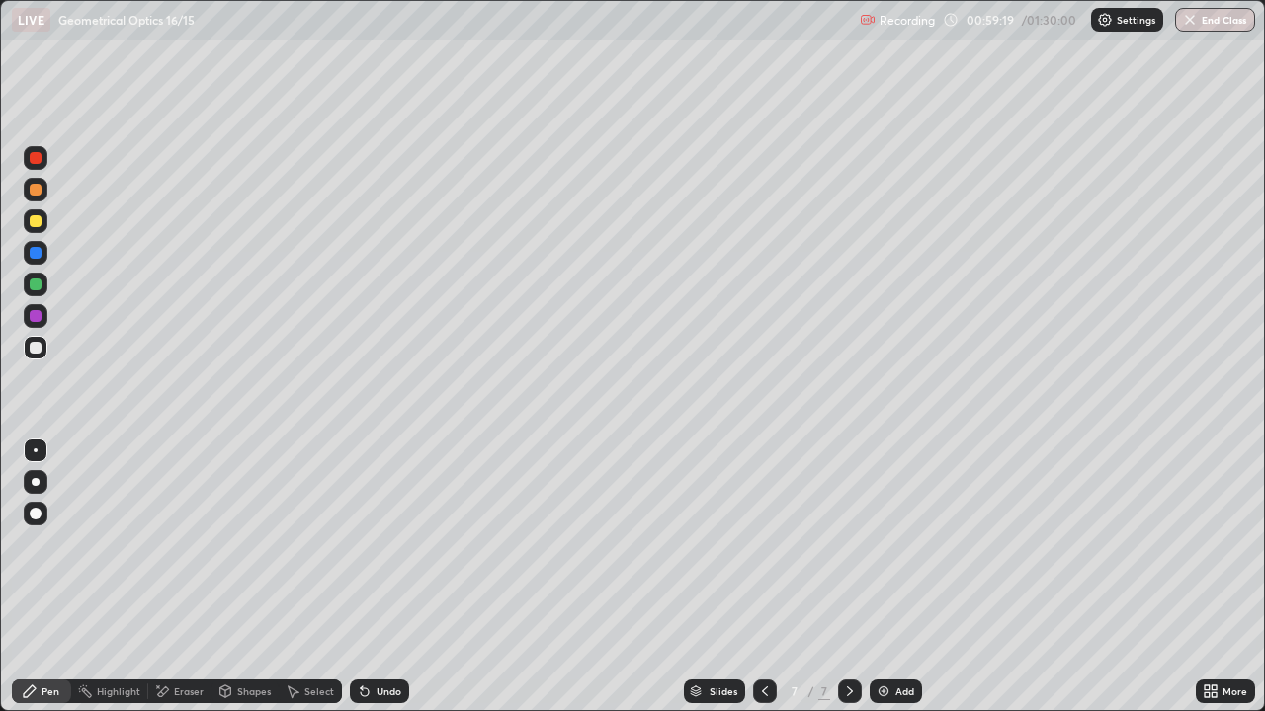
click at [369, 577] on icon at bounding box center [365, 692] width 16 height 16
click at [37, 159] on div at bounding box center [36, 158] width 12 height 12
click at [37, 285] on div at bounding box center [36, 285] width 12 height 12
click at [386, 577] on div "Undo" at bounding box center [388, 692] width 25 height 10
click at [381, 577] on div "Undo" at bounding box center [388, 692] width 25 height 10
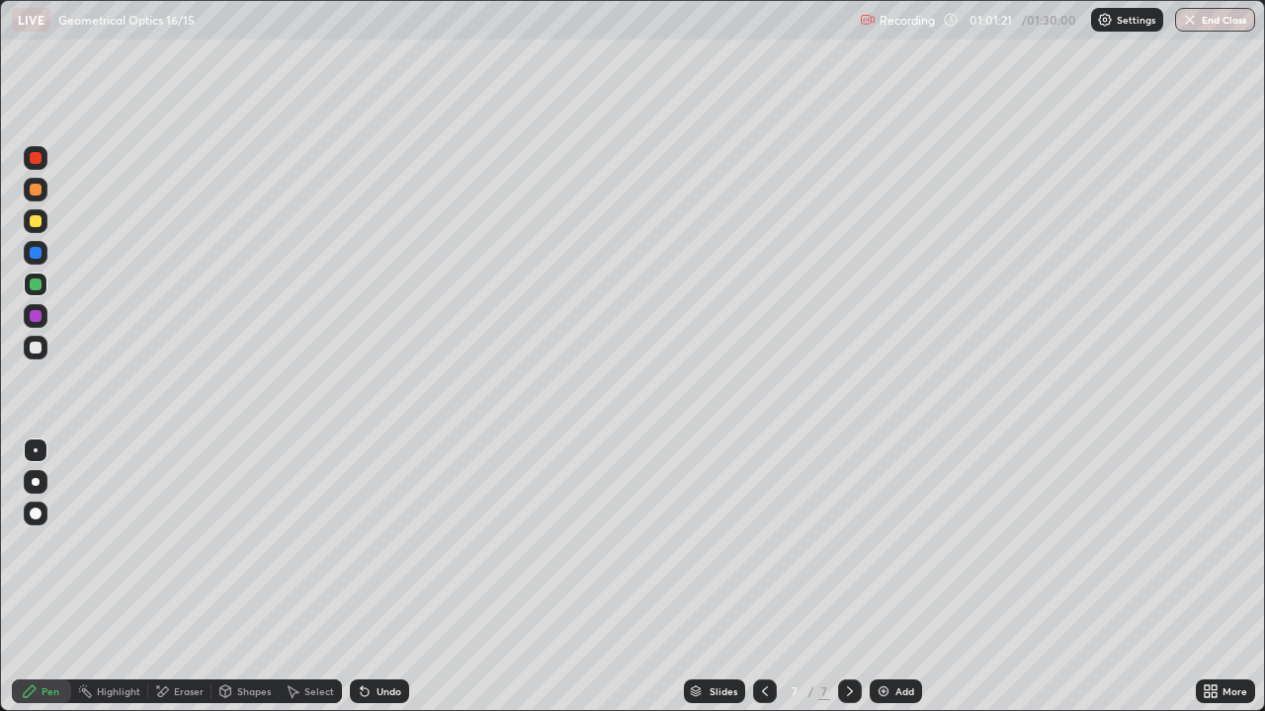
click at [381, 577] on div "Undo" at bounding box center [388, 692] width 25 height 10
click at [393, 577] on div "Undo" at bounding box center [388, 692] width 25 height 10
click at [386, 577] on div "Undo" at bounding box center [388, 692] width 25 height 10
click at [384, 577] on div "Undo" at bounding box center [388, 692] width 25 height 10
click at [382, 577] on div "Undo" at bounding box center [388, 692] width 25 height 10
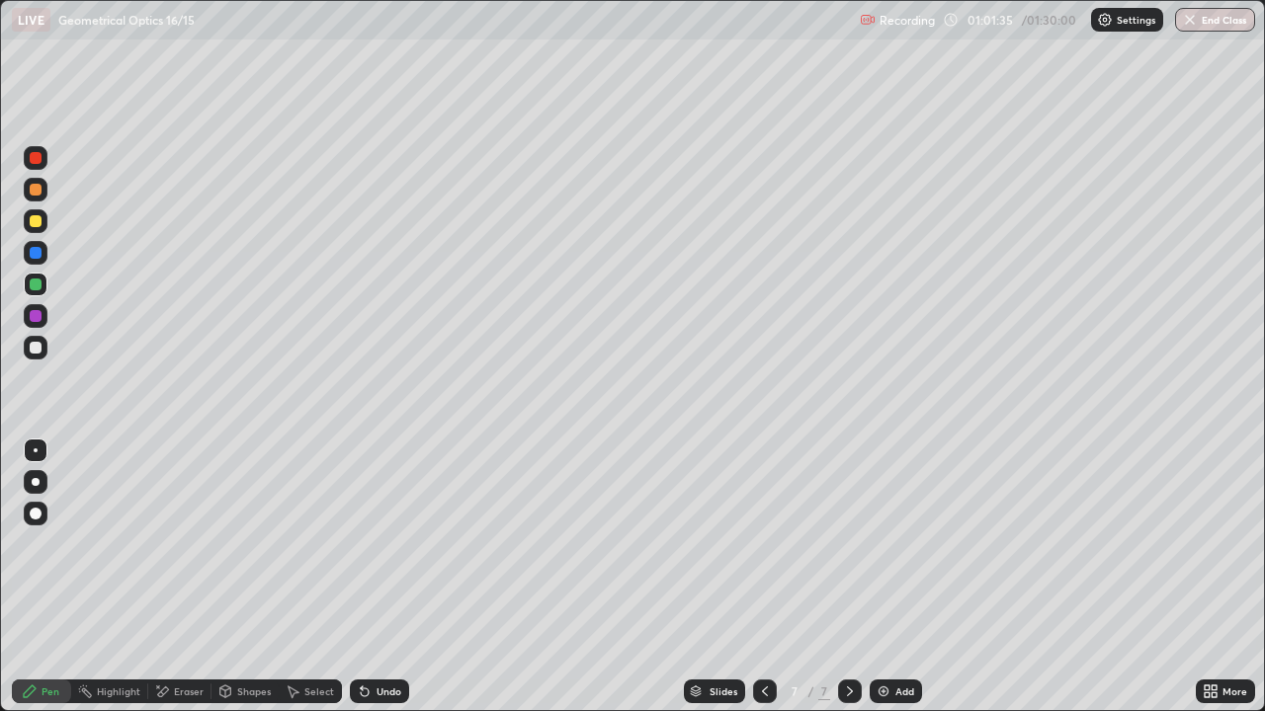
click at [383, 577] on div "Undo" at bounding box center [388, 692] width 25 height 10
click at [376, 577] on div "Undo" at bounding box center [388, 692] width 25 height 10
click at [371, 577] on div "Undo" at bounding box center [379, 692] width 59 height 24
click at [31, 352] on div at bounding box center [36, 348] width 12 height 12
click at [185, 577] on div "Eraser" at bounding box center [189, 692] width 30 height 10
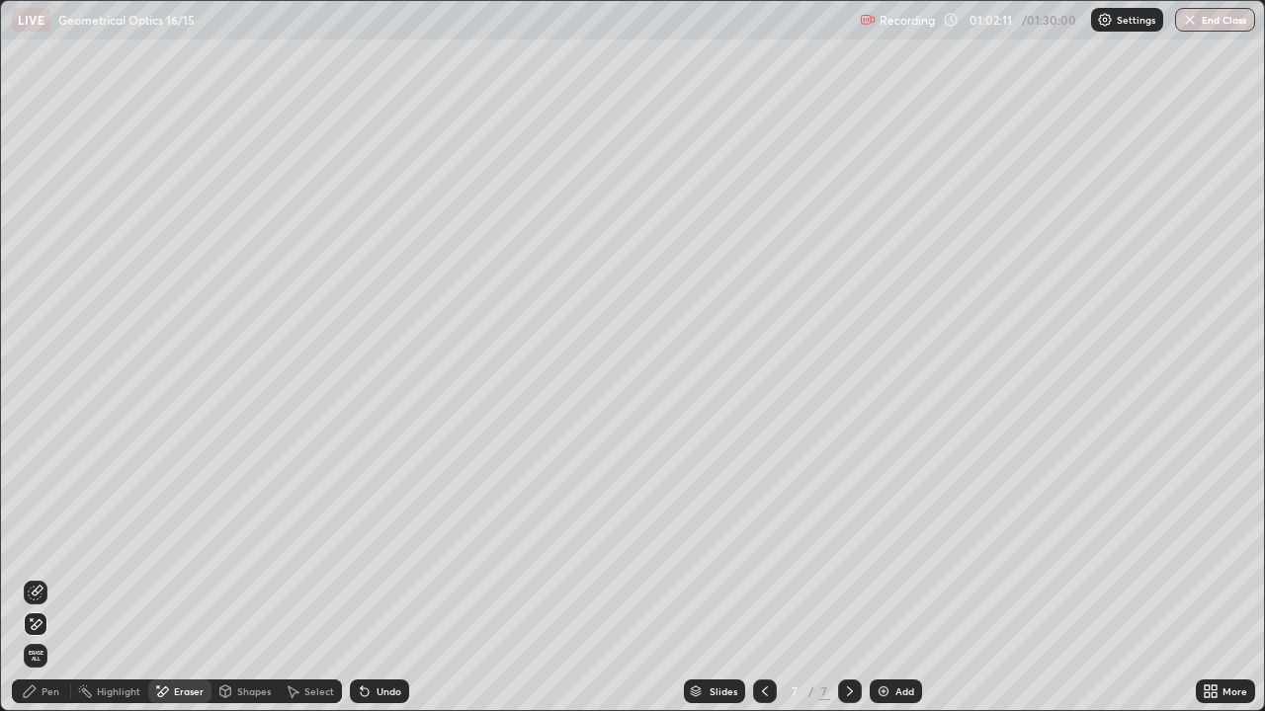
click at [34, 577] on icon at bounding box center [37, 591] width 11 height 10
click at [26, 577] on icon at bounding box center [30, 692] width 12 height 12
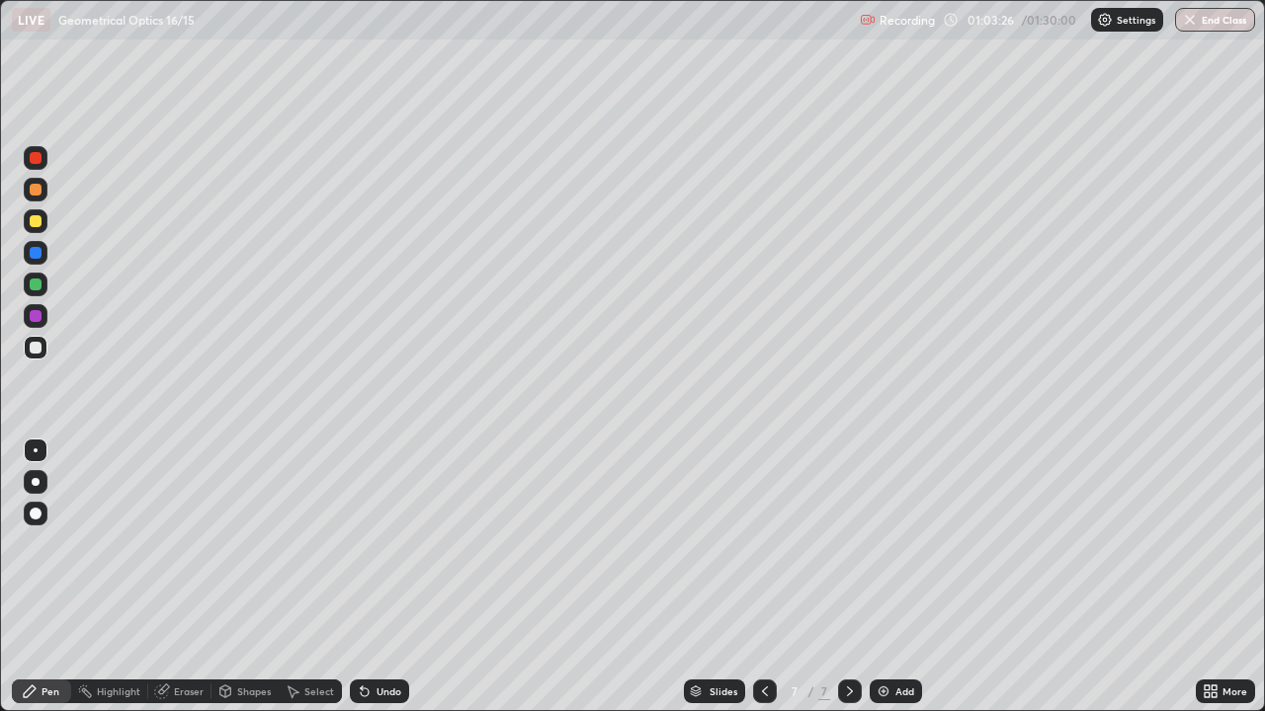
click at [418, 577] on div "Slides 7 / 7 Add" at bounding box center [802, 692] width 786 height 40
click at [489, 577] on div "Slides 7 / 7 Add" at bounding box center [802, 692] width 786 height 40
click at [763, 577] on icon at bounding box center [765, 692] width 16 height 16
click at [850, 577] on icon at bounding box center [850, 692] width 16 height 16
click at [848, 577] on icon at bounding box center [850, 692] width 16 height 16
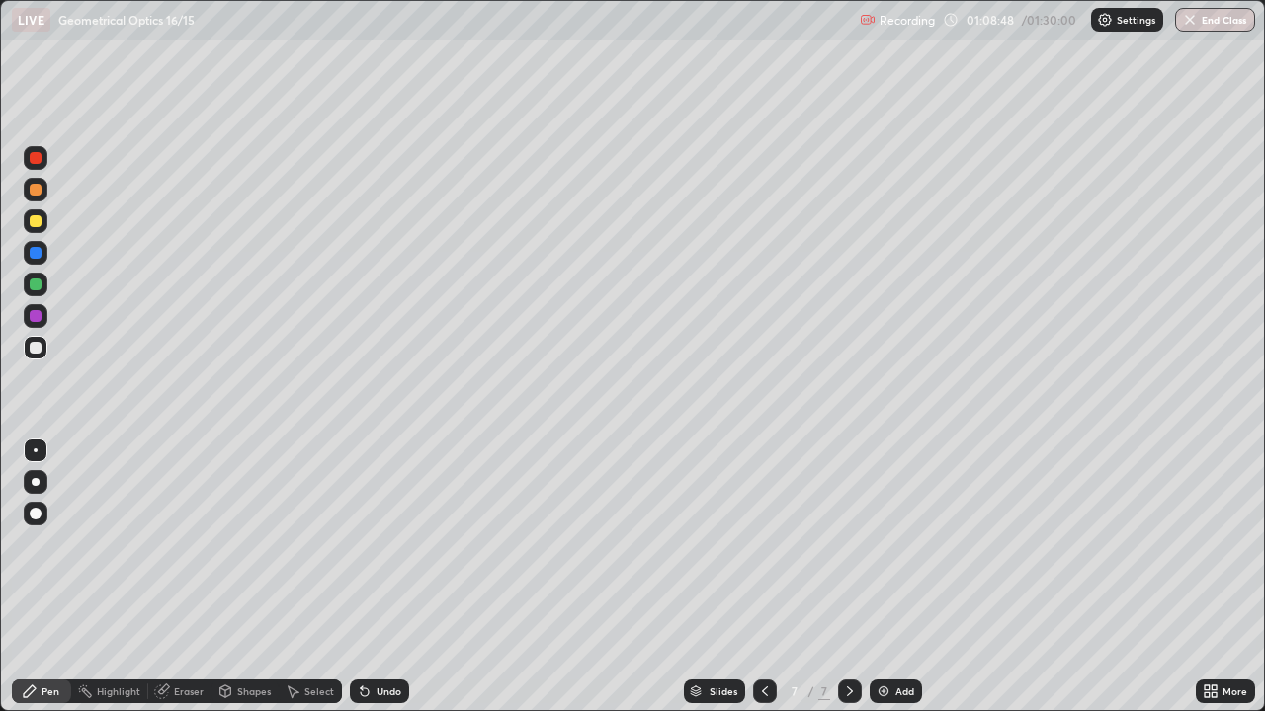
click at [848, 577] on icon at bounding box center [850, 692] width 16 height 16
click at [850, 577] on icon at bounding box center [850, 692] width 16 height 16
click at [886, 577] on img at bounding box center [883, 692] width 16 height 16
click at [43, 222] on div at bounding box center [36, 221] width 24 height 24
click at [32, 162] on div at bounding box center [36, 158] width 12 height 12
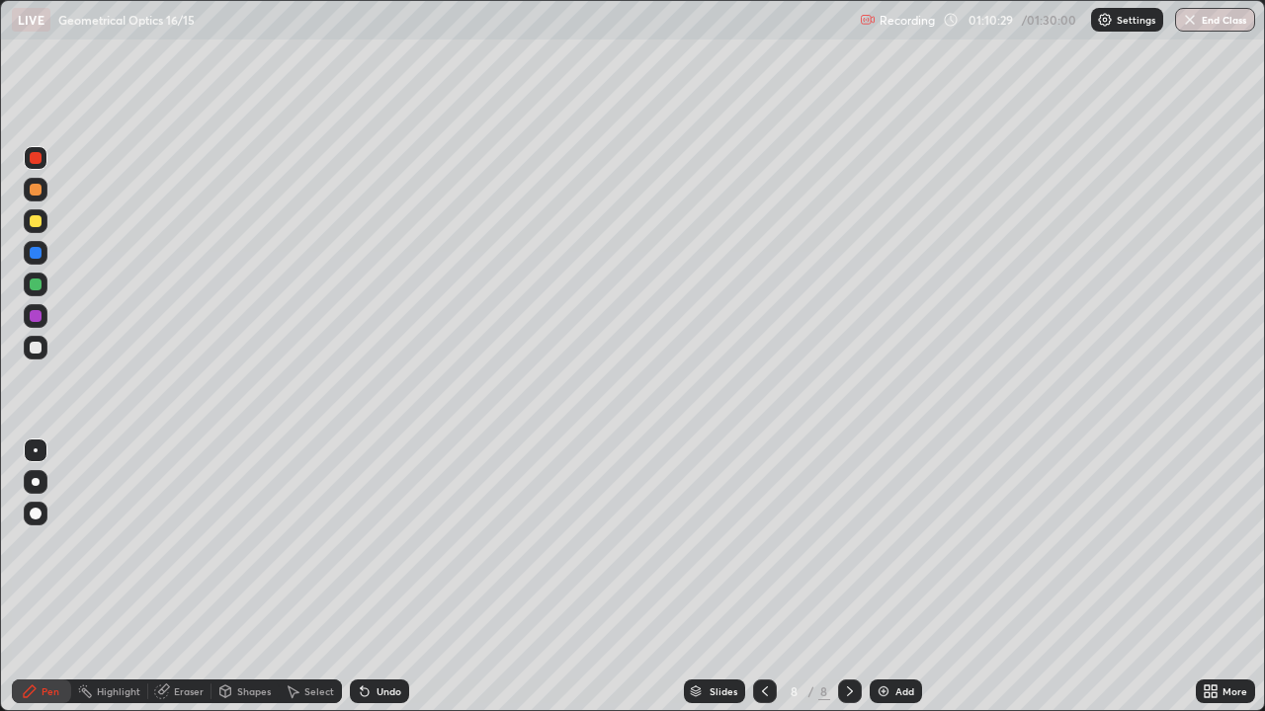
click at [34, 351] on div at bounding box center [36, 348] width 12 height 12
click at [184, 577] on div "Eraser" at bounding box center [189, 692] width 30 height 10
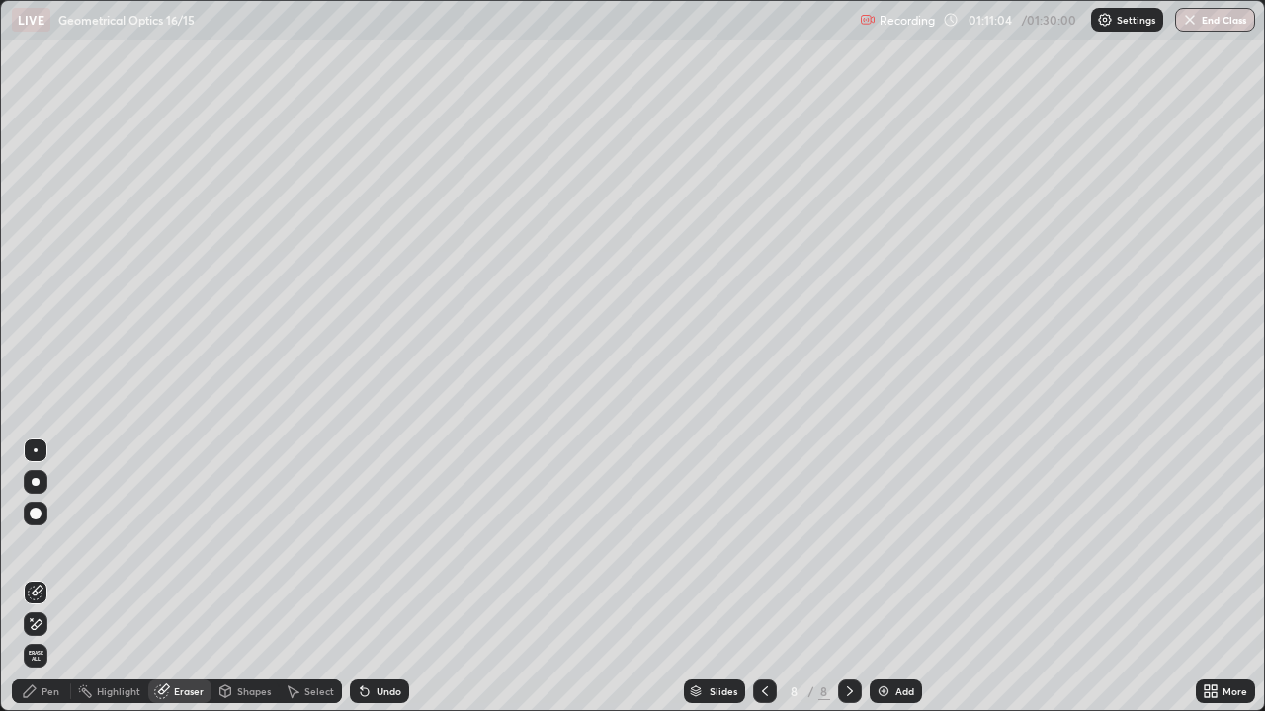
click at [47, 577] on div "Pen" at bounding box center [50, 692] width 18 height 10
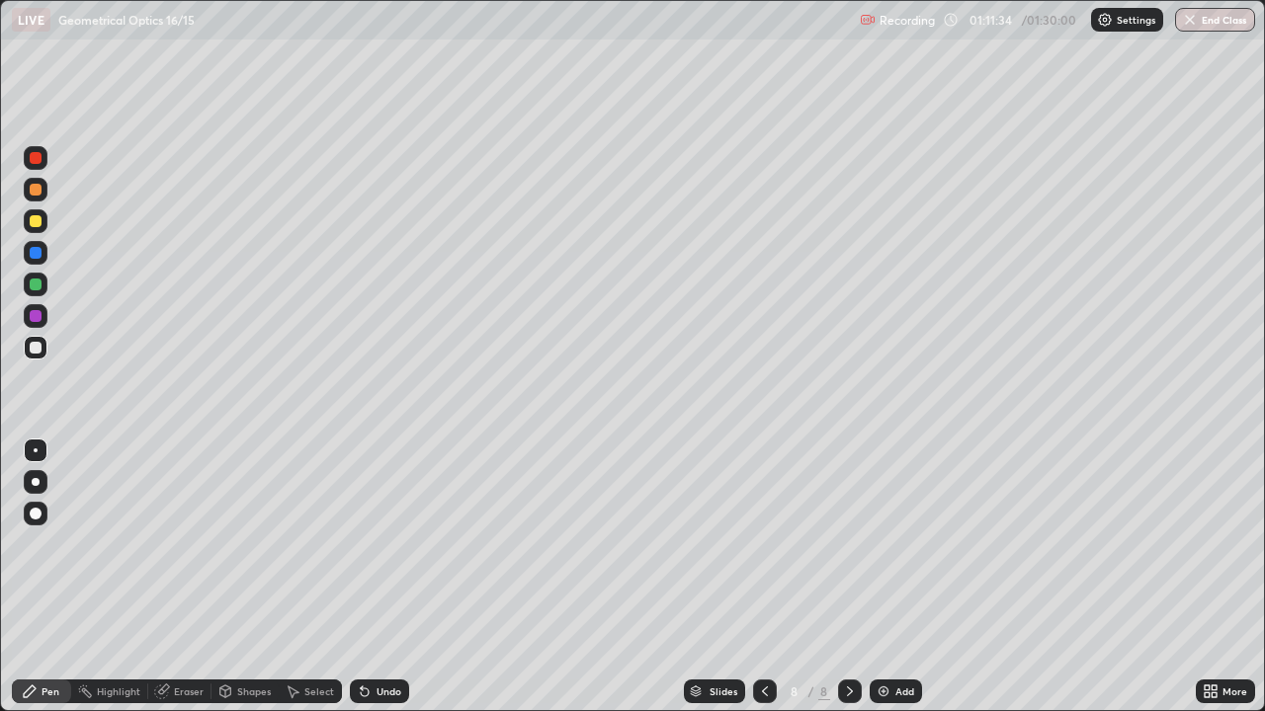
click at [377, 577] on div "Undo" at bounding box center [388, 692] width 25 height 10
click at [368, 577] on icon at bounding box center [365, 692] width 16 height 16
click at [369, 577] on div "Undo" at bounding box center [379, 692] width 59 height 24
click at [362, 577] on icon at bounding box center [365, 693] width 8 height 8
click at [384, 577] on div "Undo" at bounding box center [388, 692] width 25 height 10
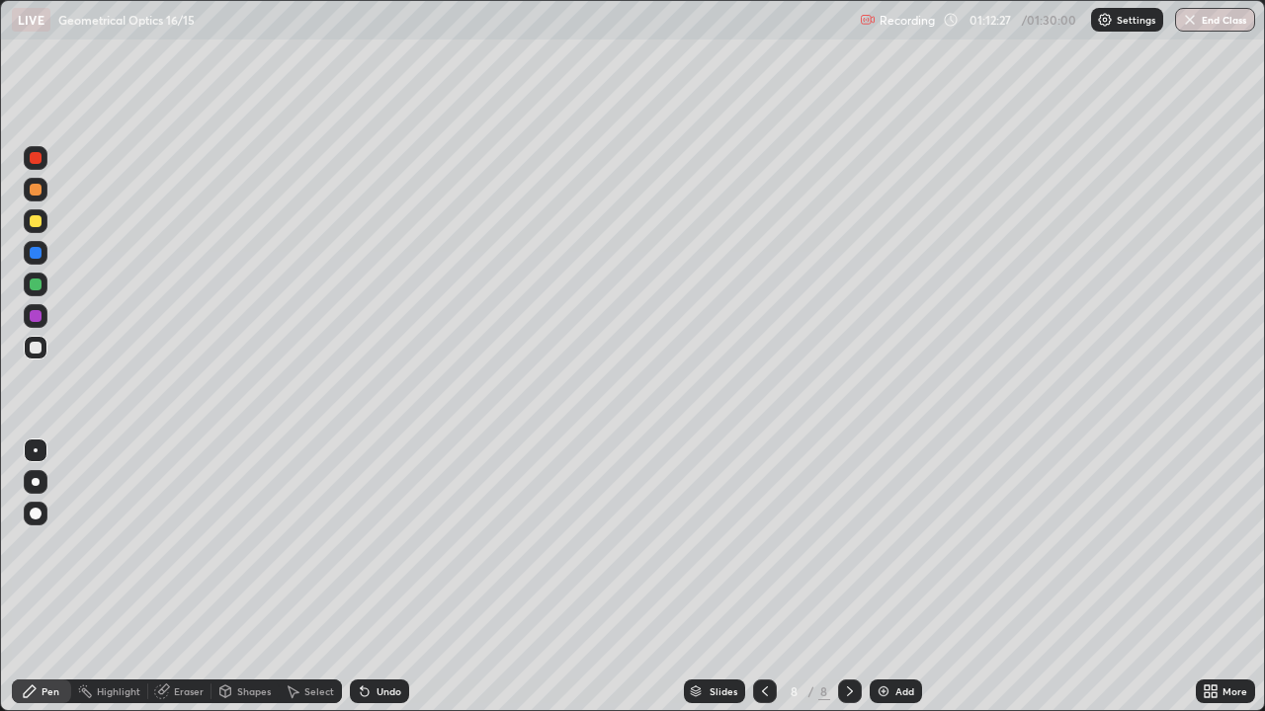
click at [34, 222] on div at bounding box center [36, 221] width 12 height 12
click at [763, 577] on icon at bounding box center [765, 692] width 16 height 16
click at [764, 577] on icon at bounding box center [765, 692] width 16 height 16
click at [848, 577] on icon at bounding box center [850, 692] width 16 height 16
click at [846, 577] on icon at bounding box center [850, 692] width 16 height 16
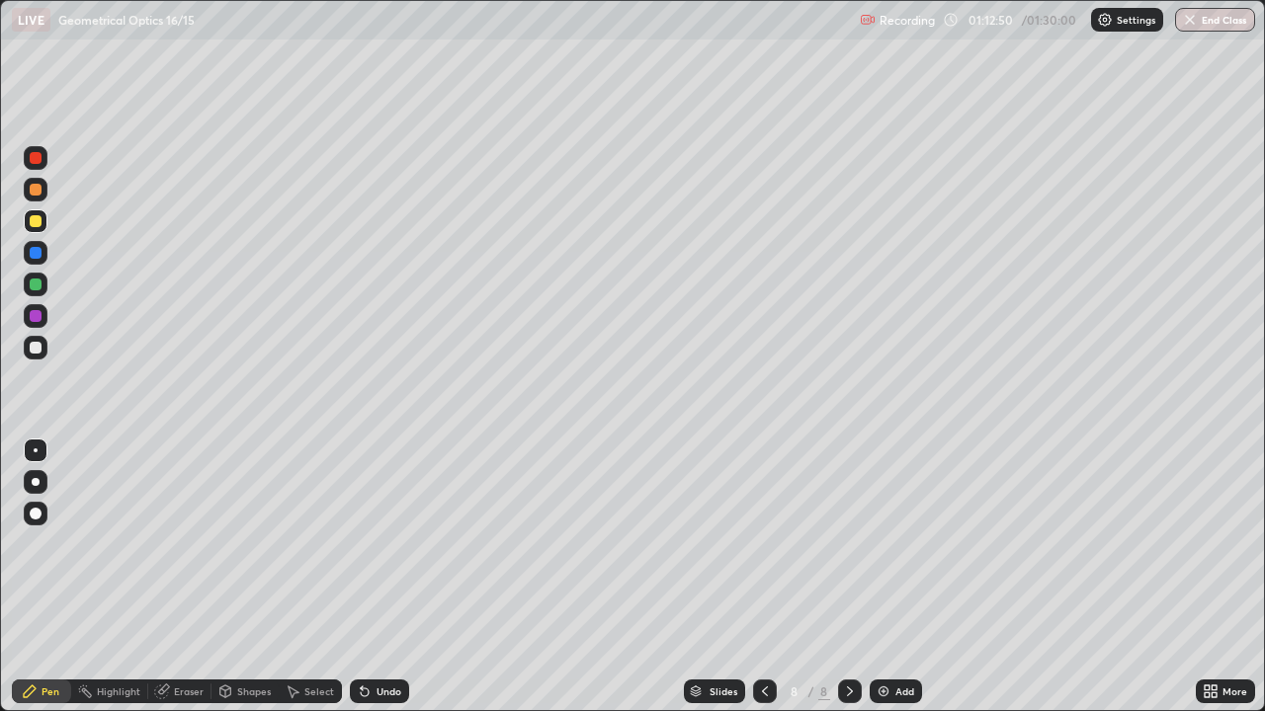
click at [844, 577] on icon at bounding box center [850, 692] width 16 height 16
click at [40, 187] on div at bounding box center [36, 190] width 12 height 12
click at [390, 577] on div "Undo" at bounding box center [388, 692] width 25 height 10
click at [848, 577] on icon at bounding box center [850, 692] width 16 height 16
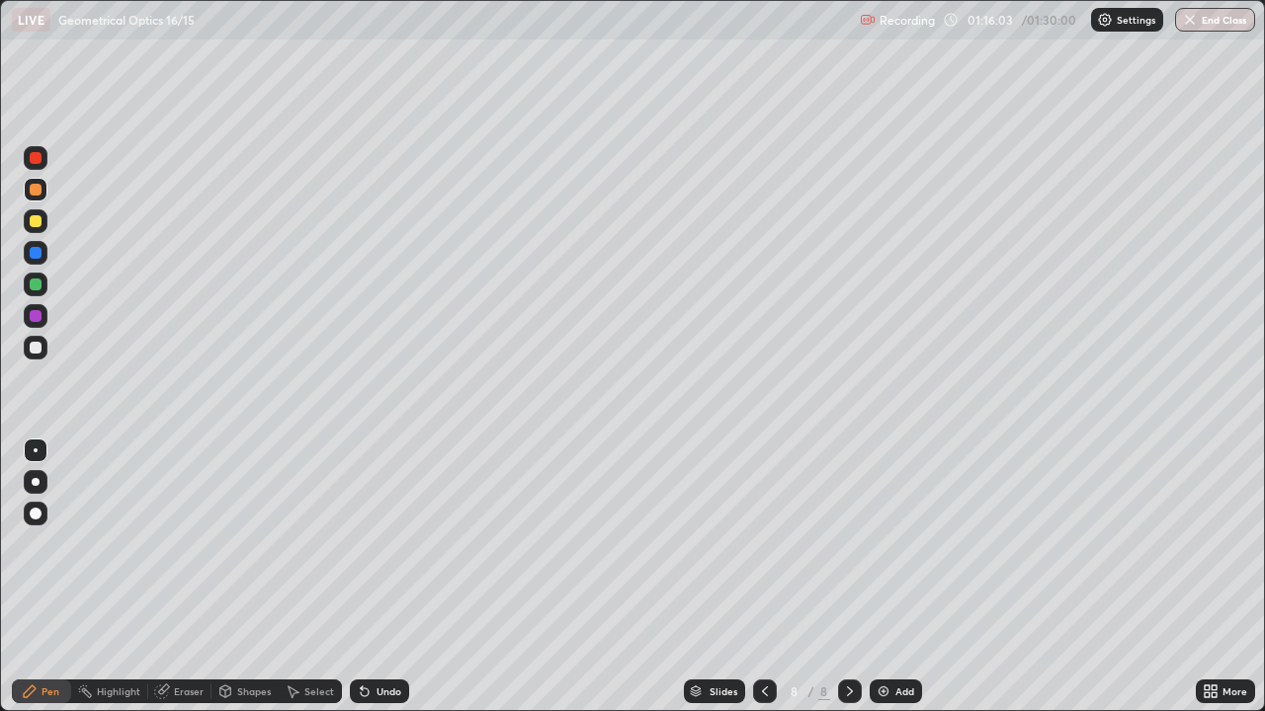
click at [848, 577] on icon at bounding box center [850, 692] width 16 height 16
click at [887, 577] on img at bounding box center [883, 692] width 16 height 16
click at [387, 577] on div "Undo" at bounding box center [379, 692] width 59 height 24
click at [372, 577] on div "Undo" at bounding box center [379, 692] width 59 height 24
click at [37, 221] on div at bounding box center [36, 221] width 12 height 12
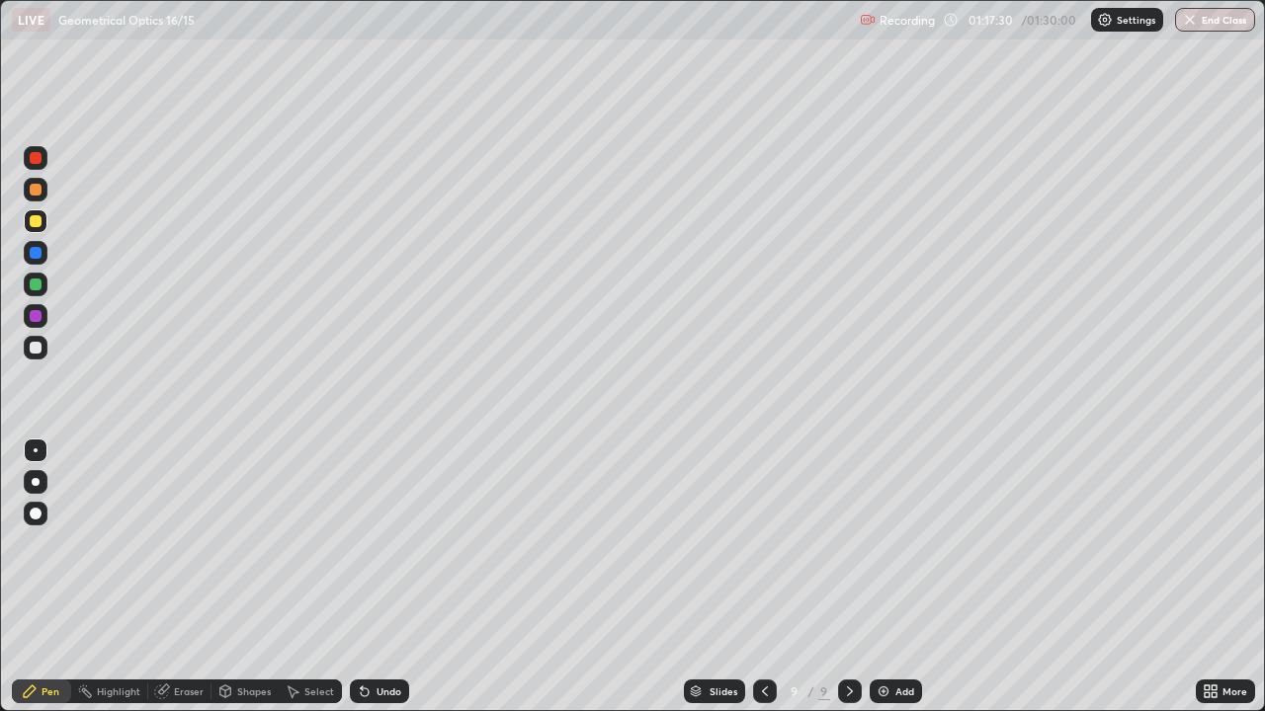
click at [391, 577] on div "Undo" at bounding box center [388, 692] width 25 height 10
click at [394, 577] on div "Undo" at bounding box center [388, 692] width 25 height 10
click at [28, 354] on div at bounding box center [36, 348] width 24 height 24
click at [372, 577] on div "Undo" at bounding box center [379, 692] width 59 height 24
click at [373, 577] on div "Undo" at bounding box center [379, 692] width 59 height 24
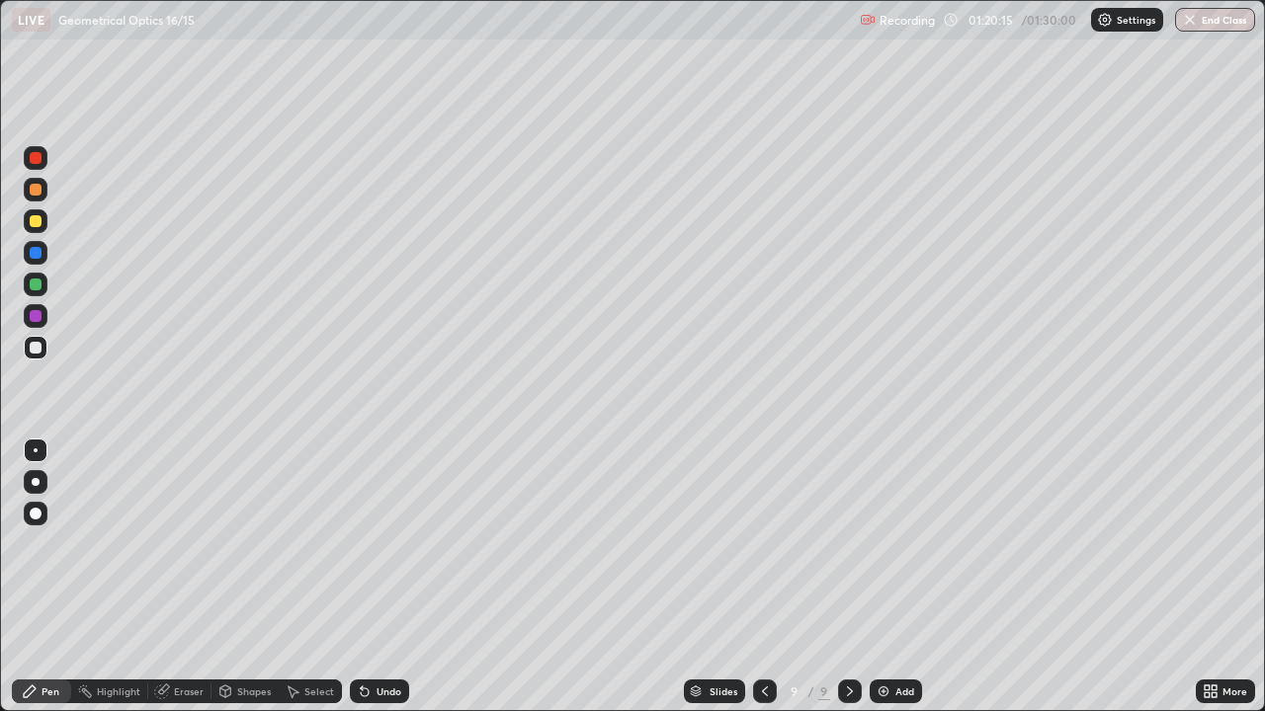
click at [769, 577] on icon at bounding box center [765, 692] width 16 height 16
click at [846, 577] on div at bounding box center [850, 692] width 24 height 24
click at [389, 577] on div "Undo" at bounding box center [388, 692] width 25 height 10
click at [385, 577] on div "Undo" at bounding box center [388, 692] width 25 height 10
click at [37, 216] on div at bounding box center [36, 221] width 12 height 12
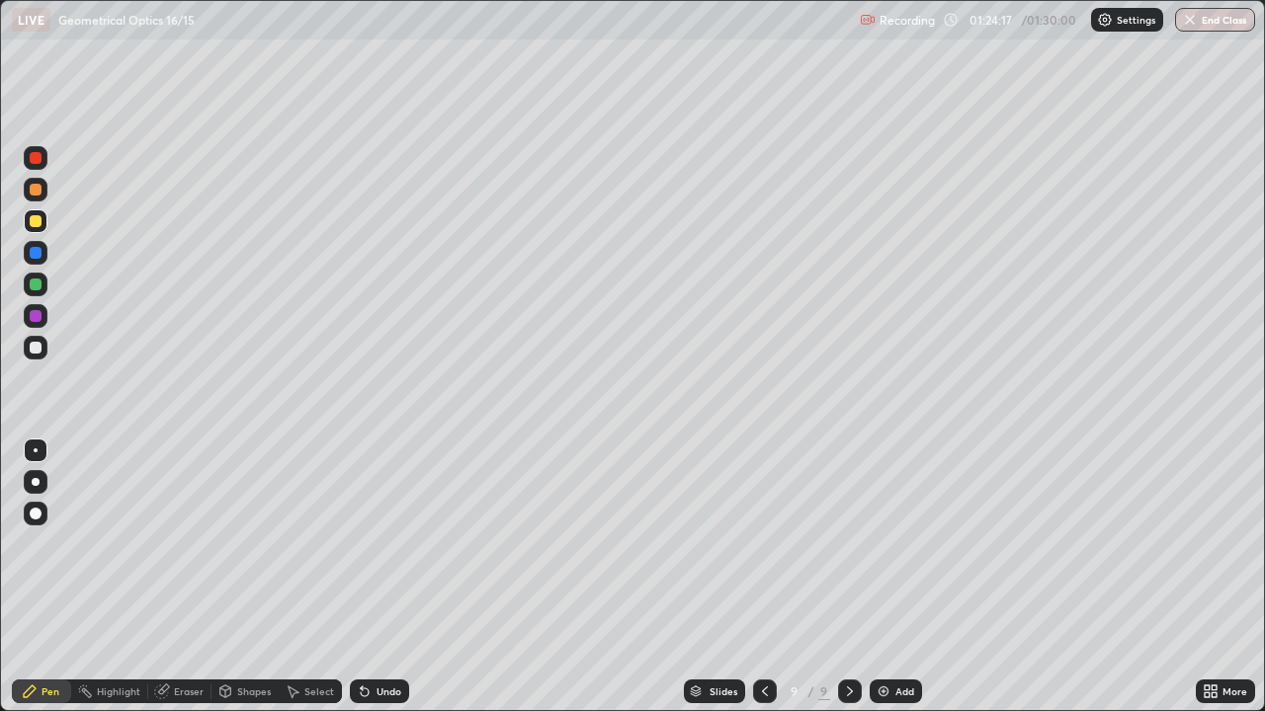
click at [848, 577] on icon at bounding box center [850, 692] width 16 height 16
click at [884, 577] on img at bounding box center [883, 692] width 16 height 16
click at [30, 163] on div at bounding box center [36, 158] width 24 height 24
click at [34, 348] on div at bounding box center [36, 348] width 12 height 12
click at [370, 577] on div "Undo" at bounding box center [379, 692] width 59 height 24
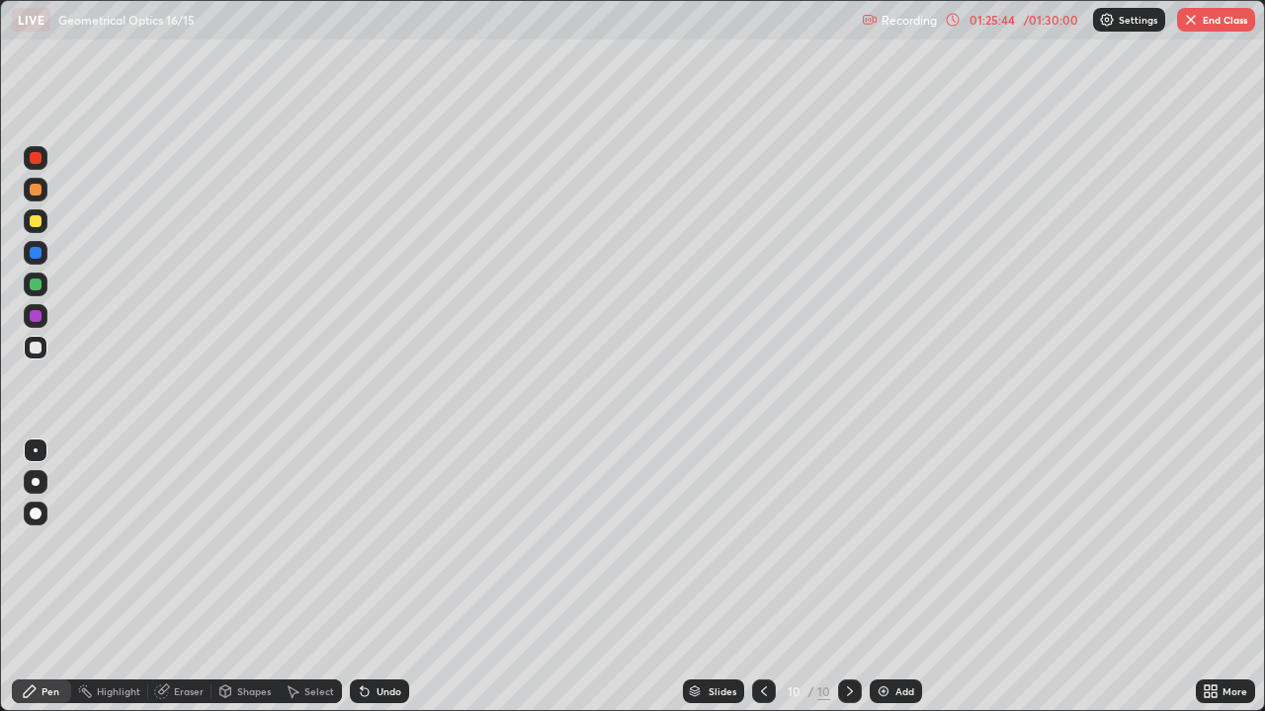
click at [370, 577] on div "Undo" at bounding box center [379, 692] width 59 height 24
click at [363, 577] on div "Undo" at bounding box center [379, 692] width 59 height 24
click at [360, 577] on div "Undo" at bounding box center [379, 692] width 59 height 24
click at [34, 218] on div at bounding box center [36, 221] width 12 height 12
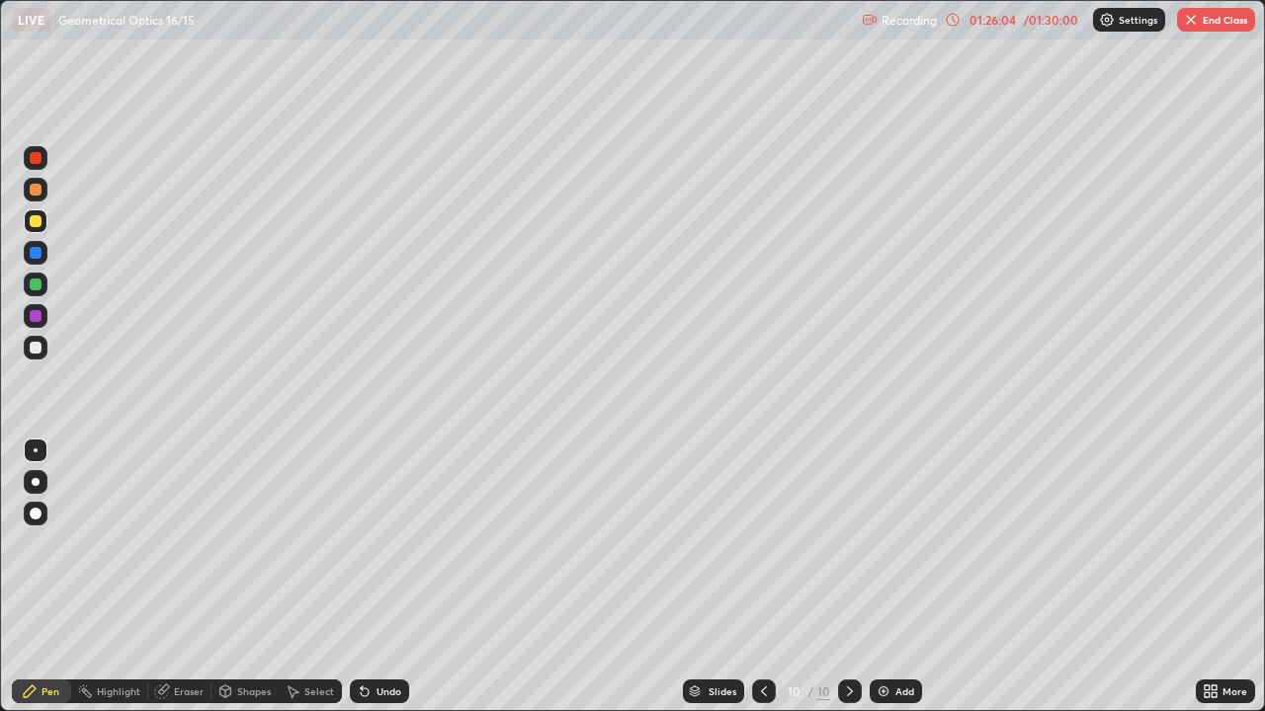
click at [363, 577] on icon at bounding box center [365, 693] width 8 height 8
click at [369, 577] on icon at bounding box center [365, 692] width 16 height 16
click at [370, 577] on div "Undo" at bounding box center [379, 692] width 59 height 24
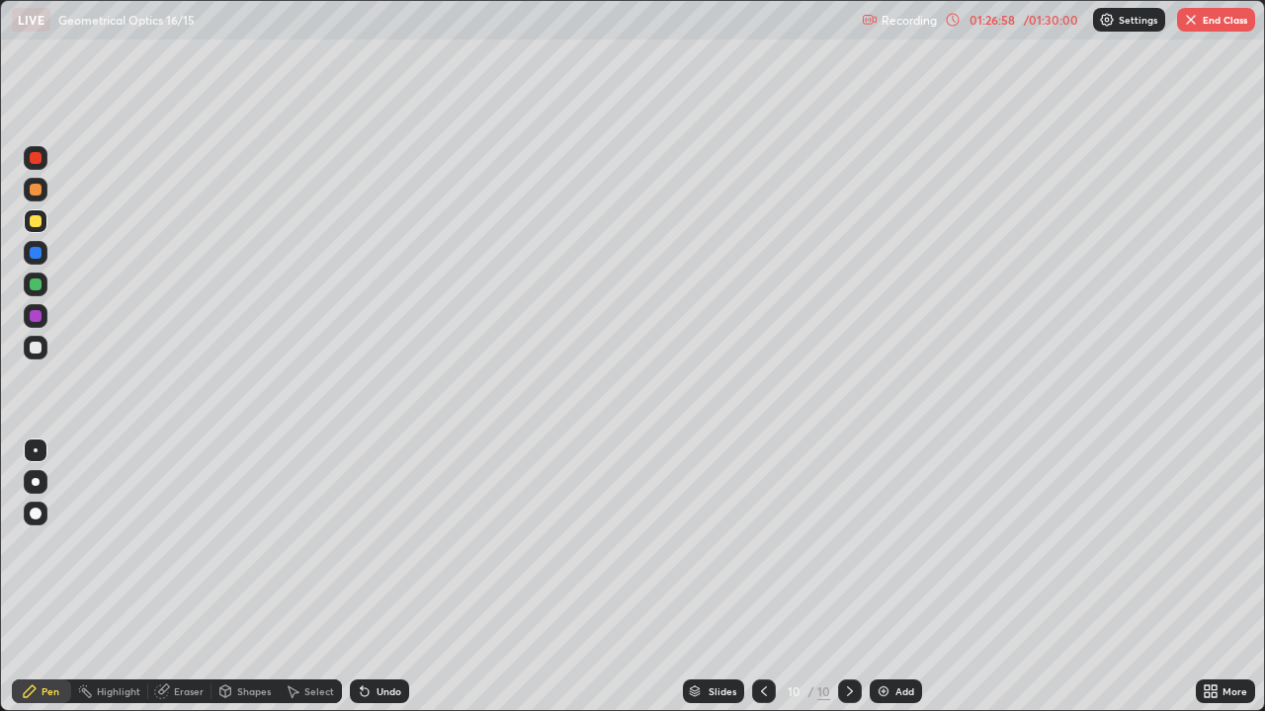
click at [389, 577] on div "Undo" at bounding box center [379, 692] width 59 height 24
click at [394, 577] on div "Undo" at bounding box center [379, 692] width 59 height 24
click at [405, 577] on div "Undo" at bounding box center [379, 692] width 59 height 24
click at [1203, 20] on button "End Class" at bounding box center [1216, 20] width 78 height 24
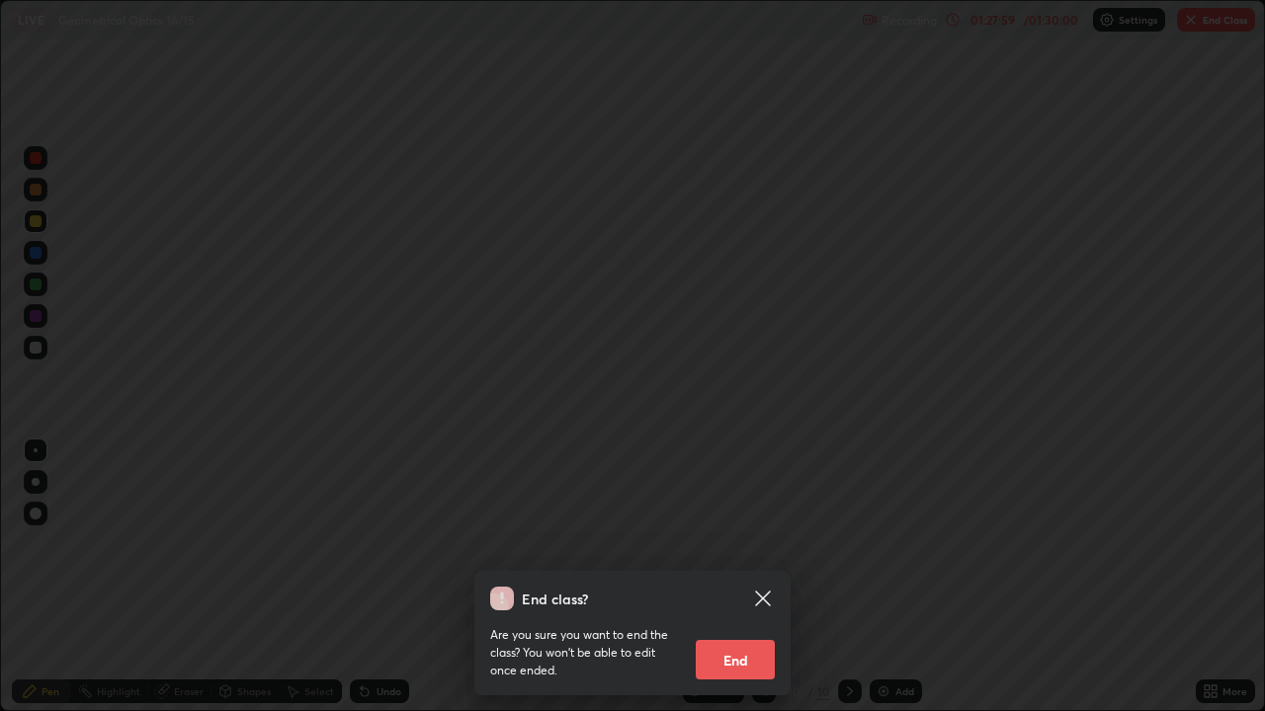
click at [739, 577] on button "End" at bounding box center [735, 660] width 79 height 40
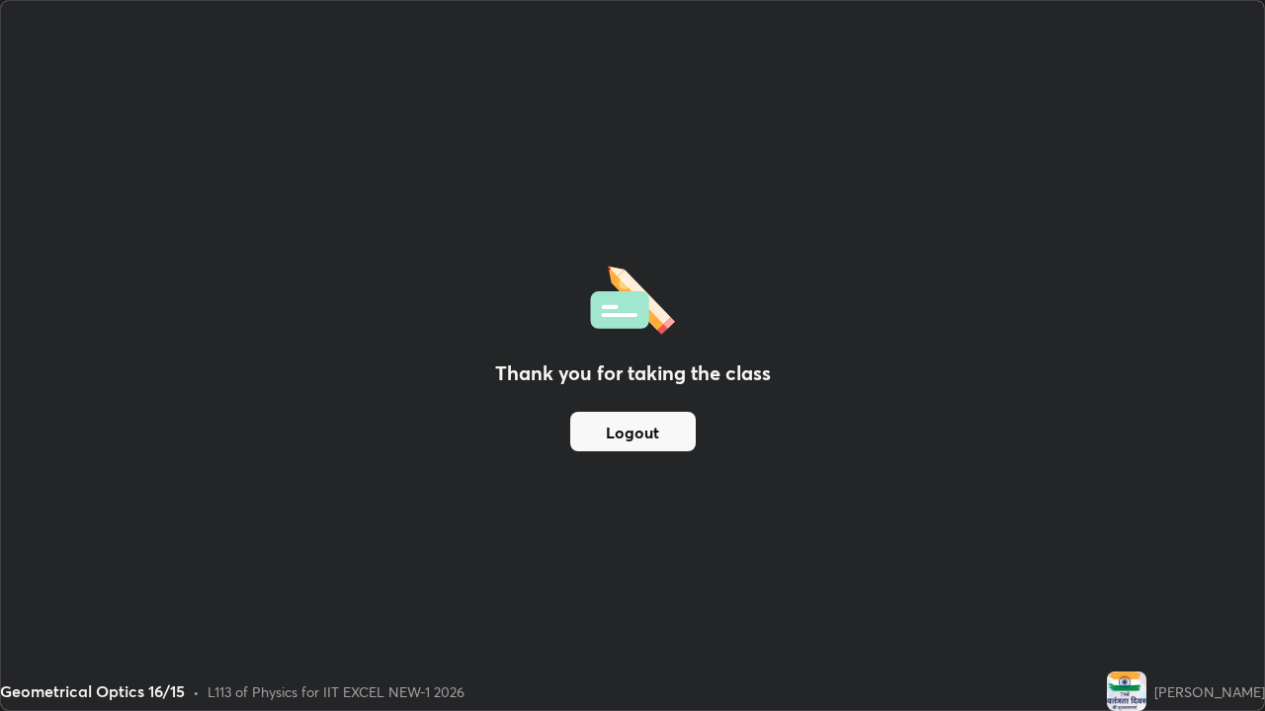
click at [637, 437] on button "Logout" at bounding box center [632, 432] width 125 height 40
